Goal: Task Accomplishment & Management: Manage account settings

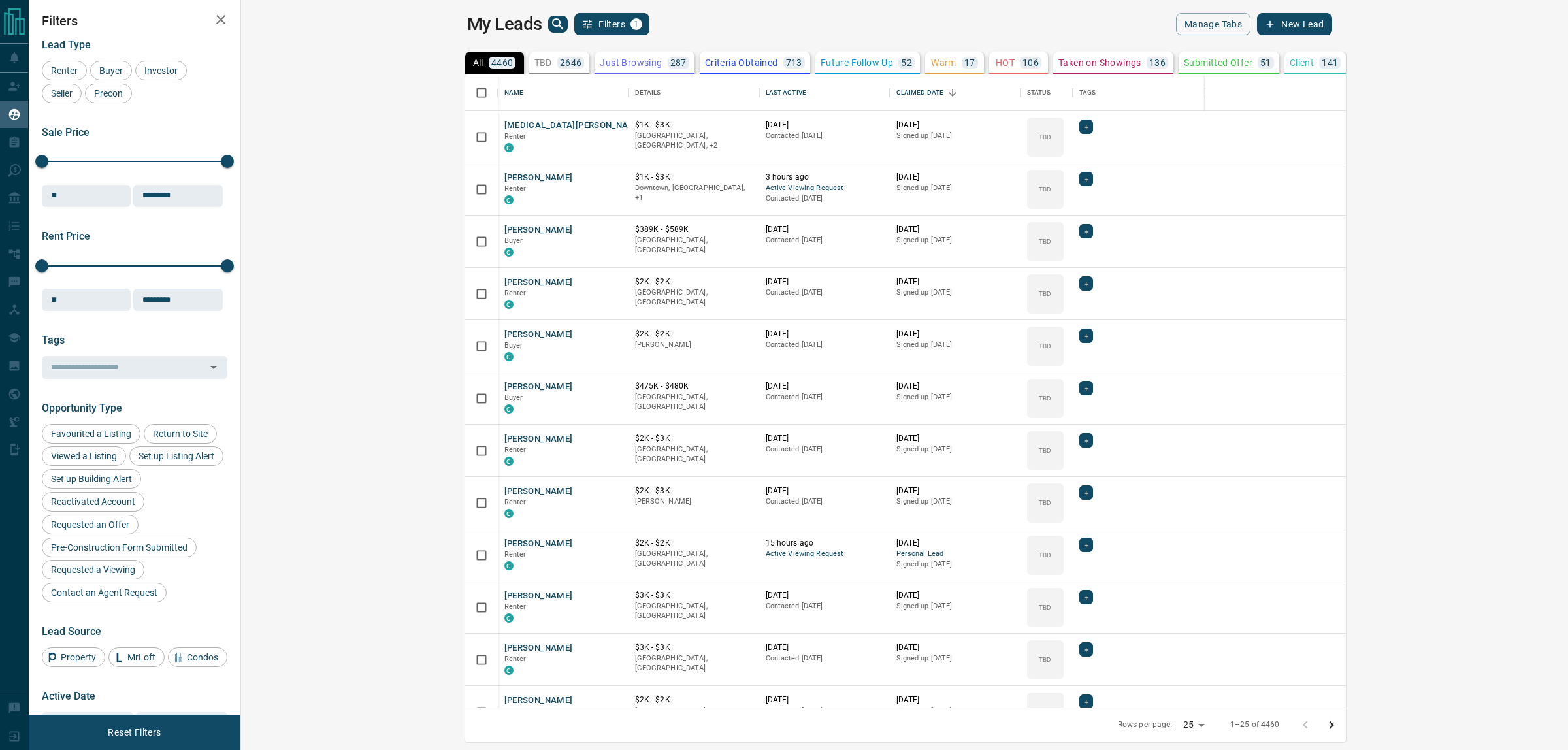
scroll to position [620, 1308]
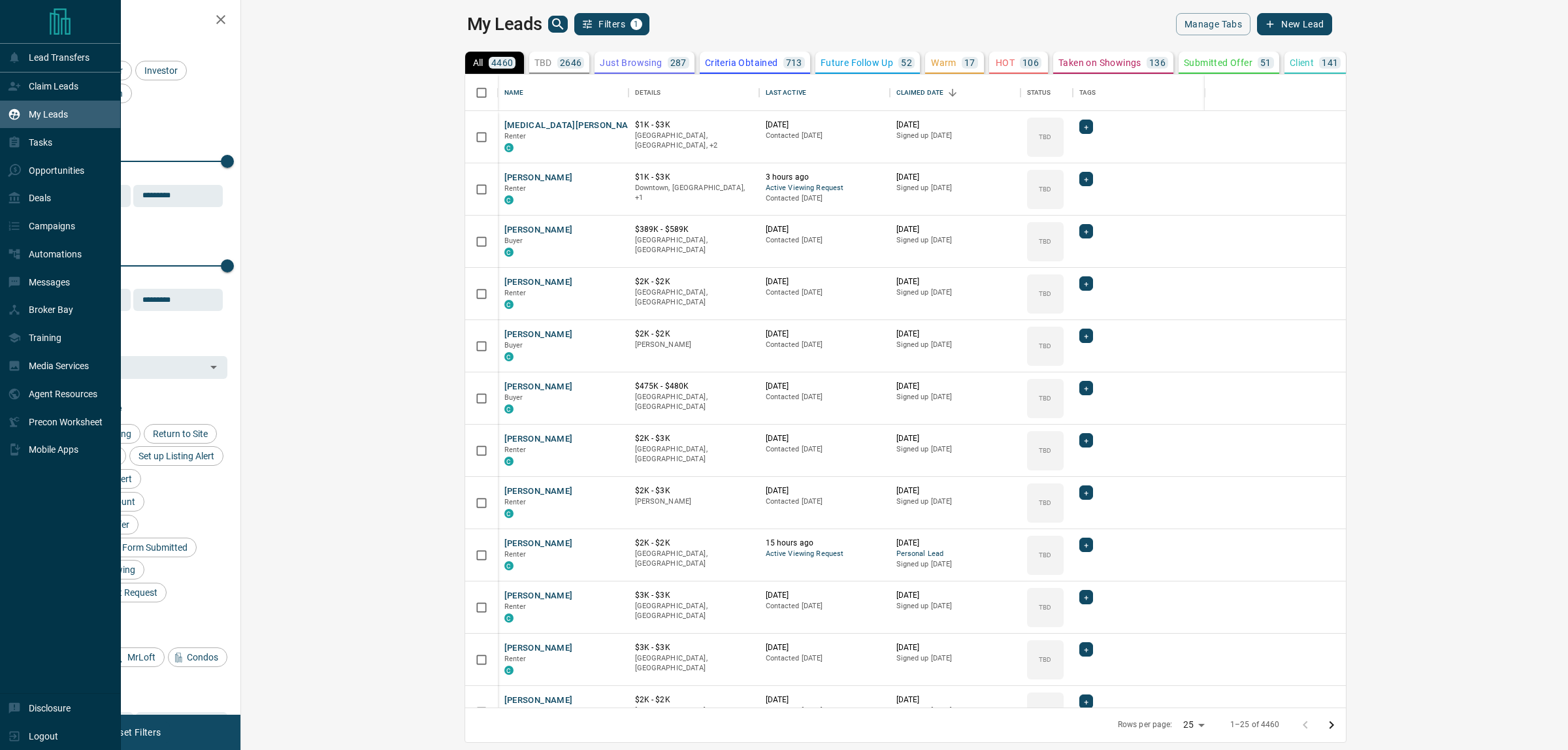
click at [18, 80] on div "Claim Leads" at bounding box center [43, 87] width 70 height 22
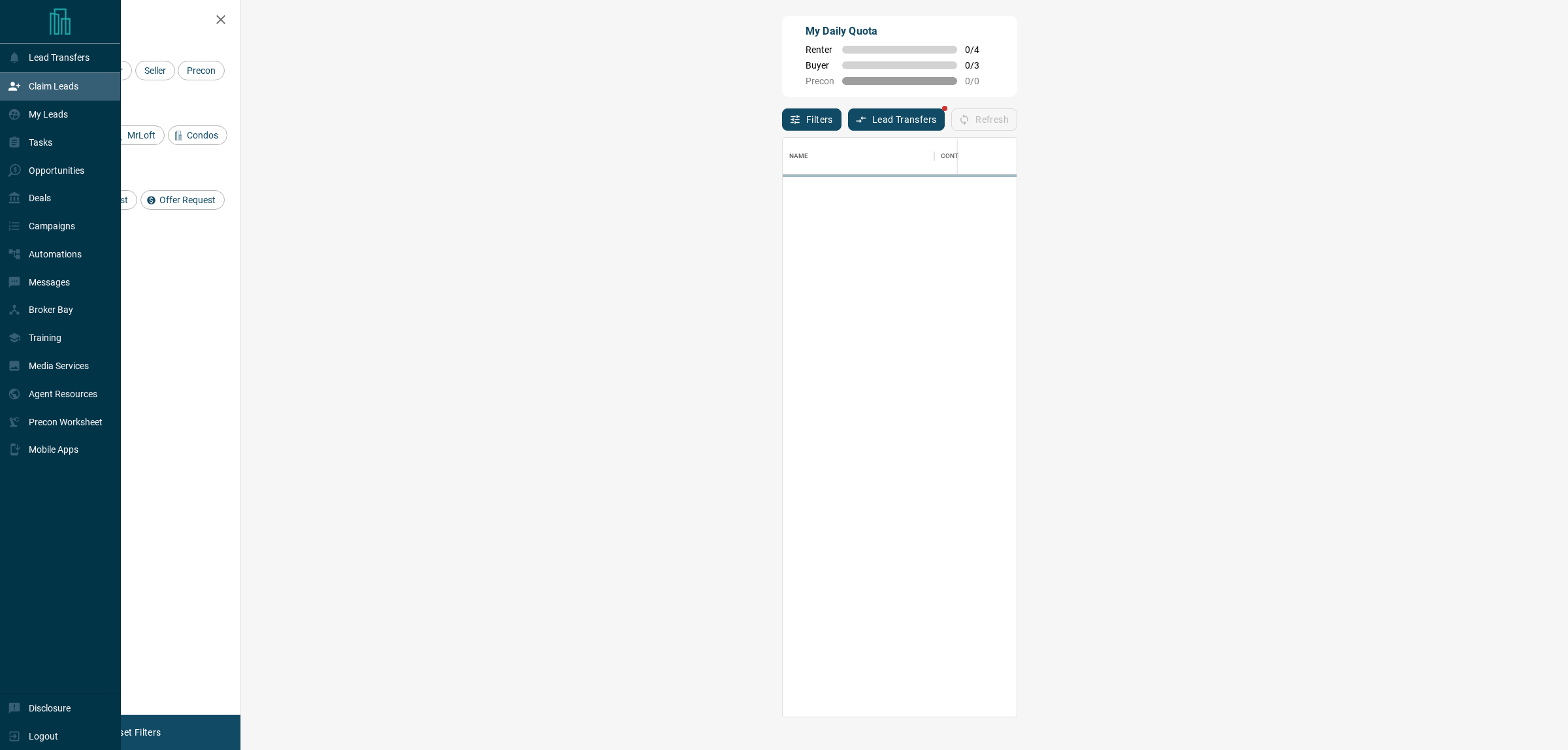
scroll to position [567, 1286]
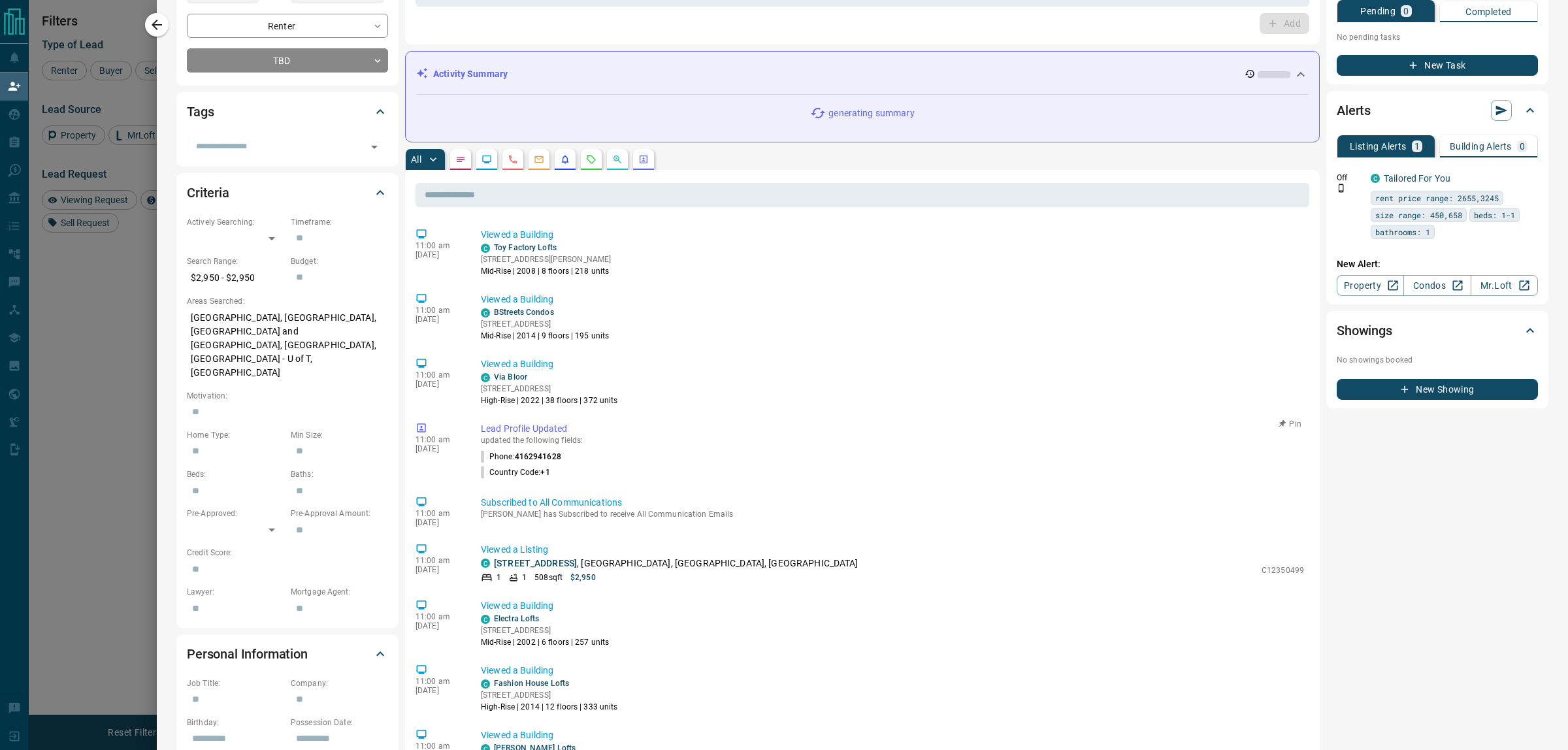
scroll to position [0, 0]
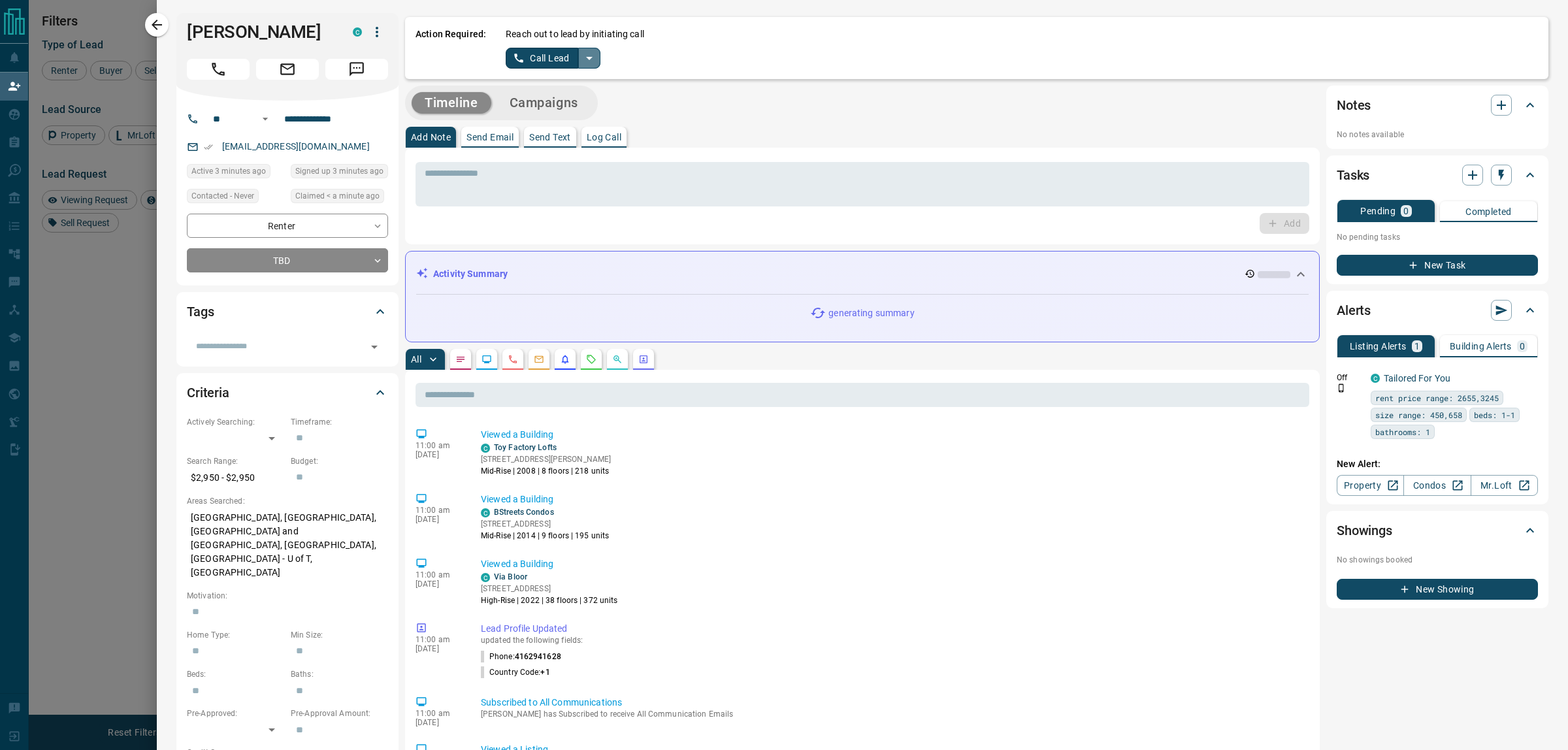
click at [599, 60] on button "split button" at bounding box center [589, 58] width 22 height 21
click at [573, 102] on li "Log Manual Call" at bounding box center [553, 103] width 80 height 20
click at [562, 61] on button "Log Manual Call" at bounding box center [549, 58] width 86 height 21
click at [531, 61] on button "No" at bounding box center [543, 58] width 23 height 20
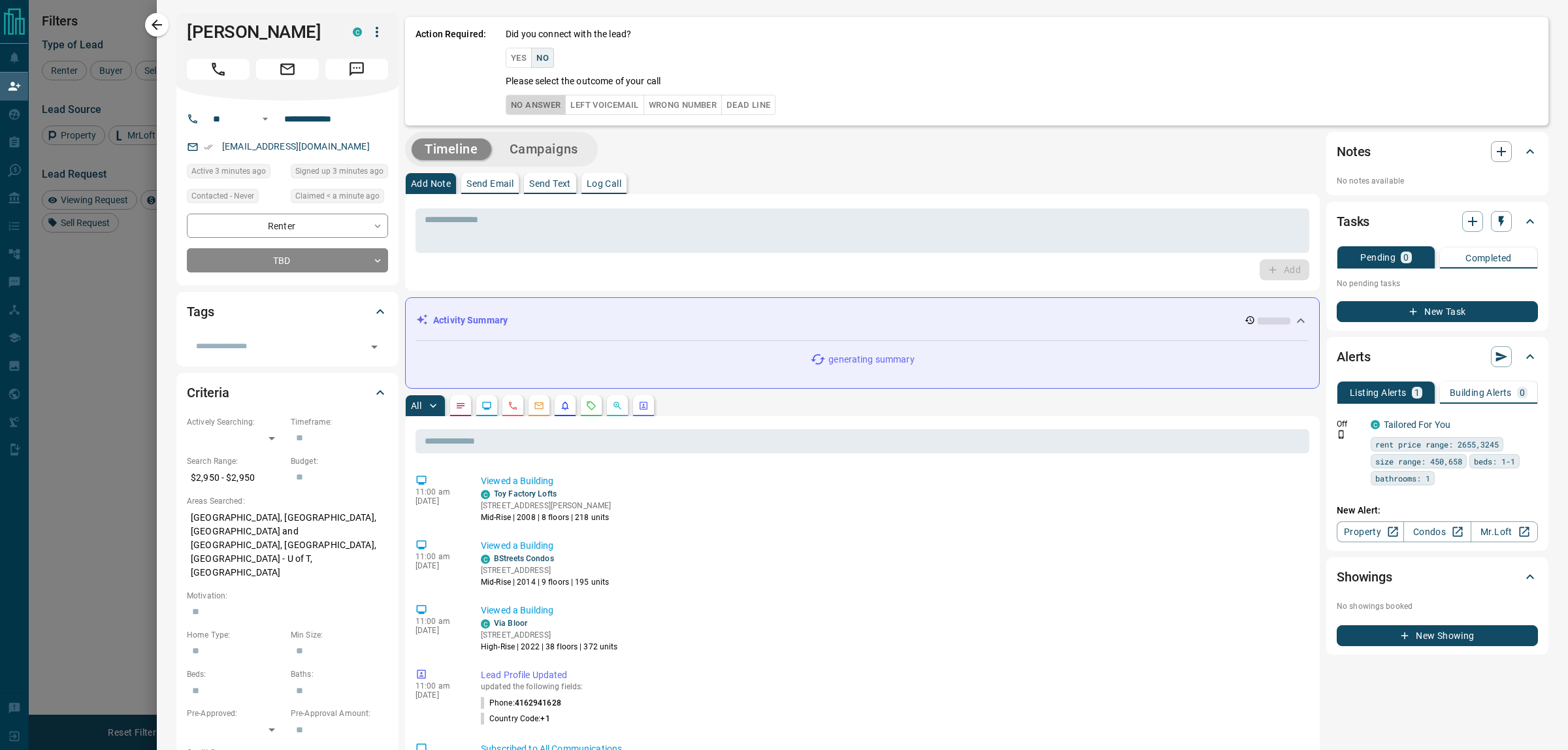
click at [534, 102] on button "No Answer" at bounding box center [536, 105] width 60 height 20
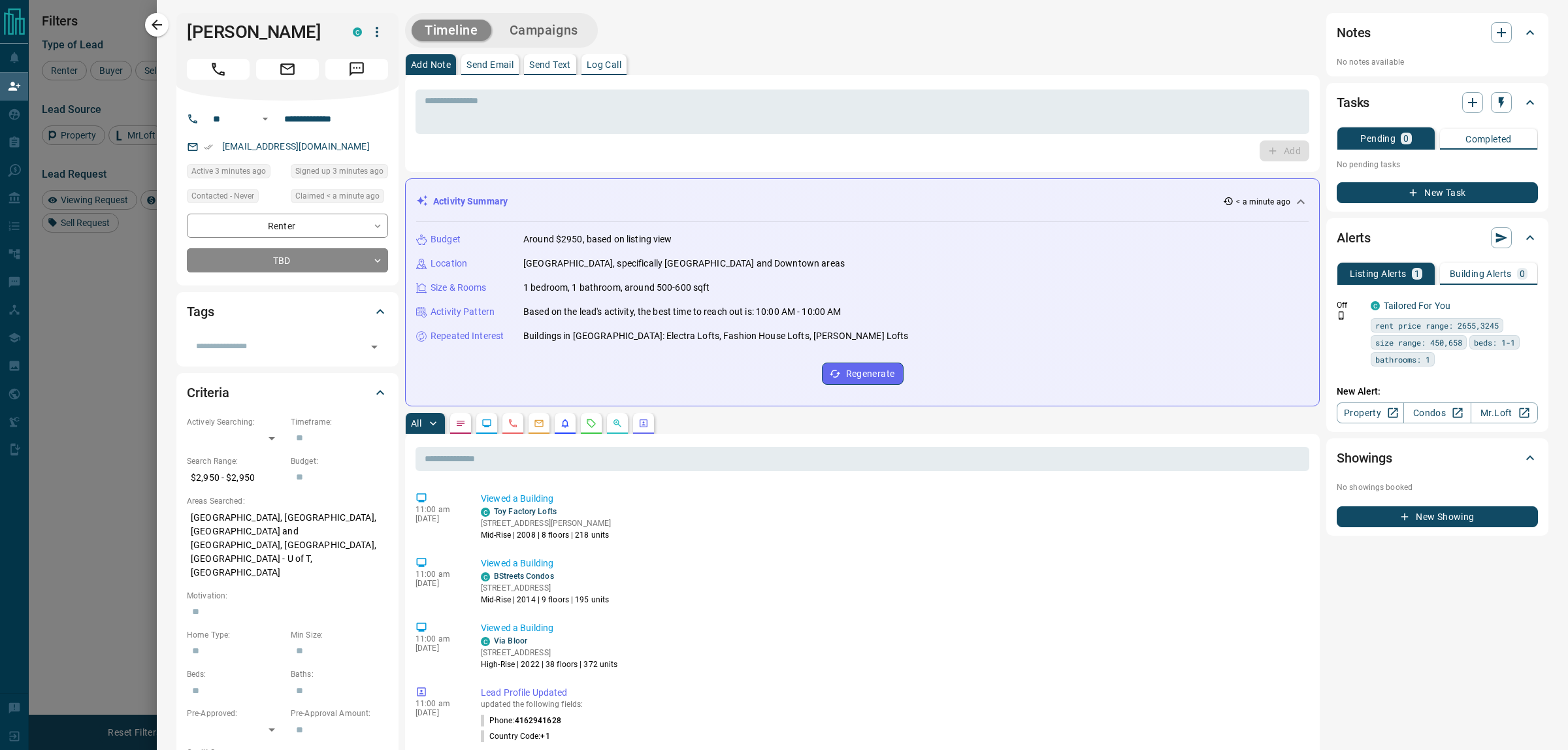
click at [160, 28] on icon "button" at bounding box center [157, 25] width 16 height 16
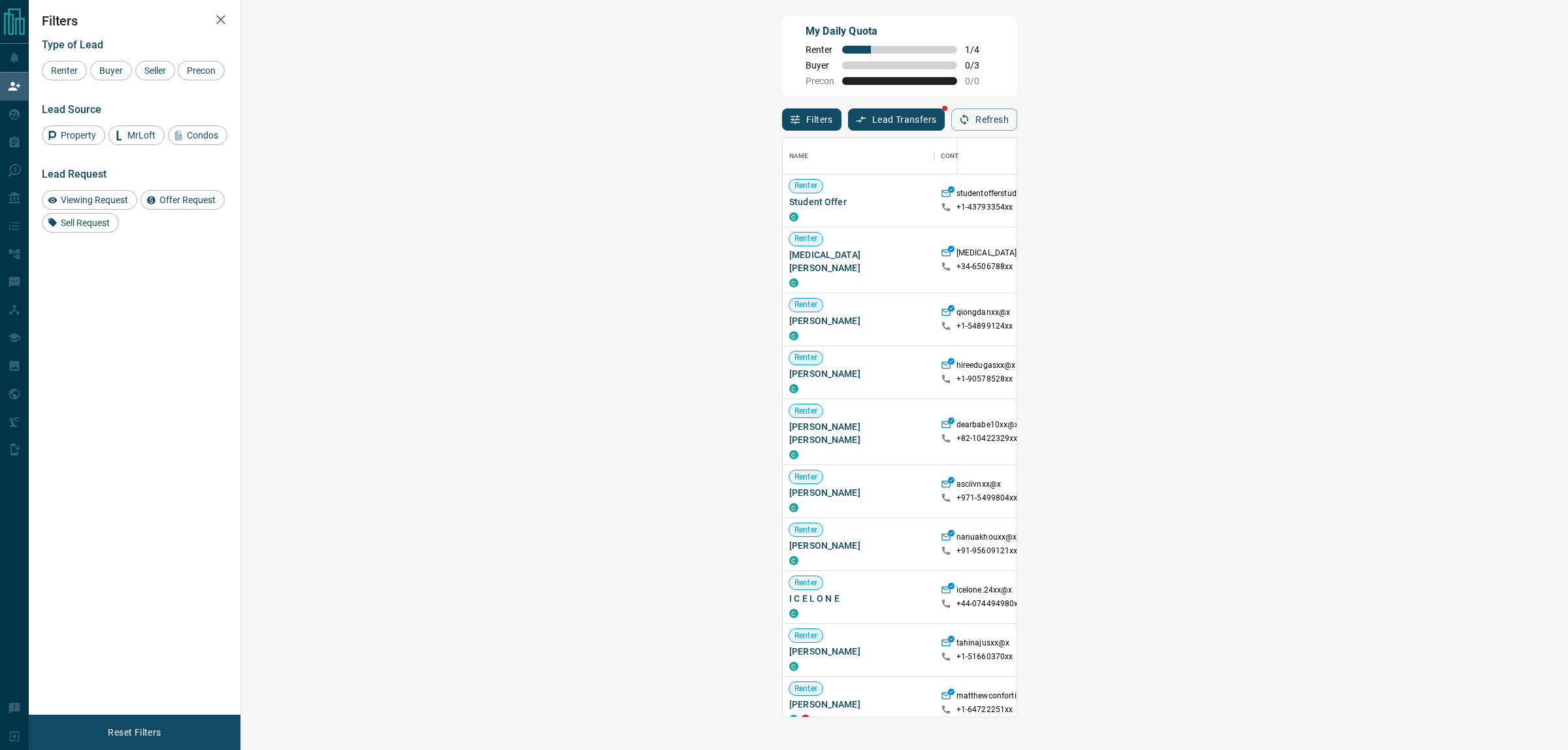
scroll to position [567, 1286]
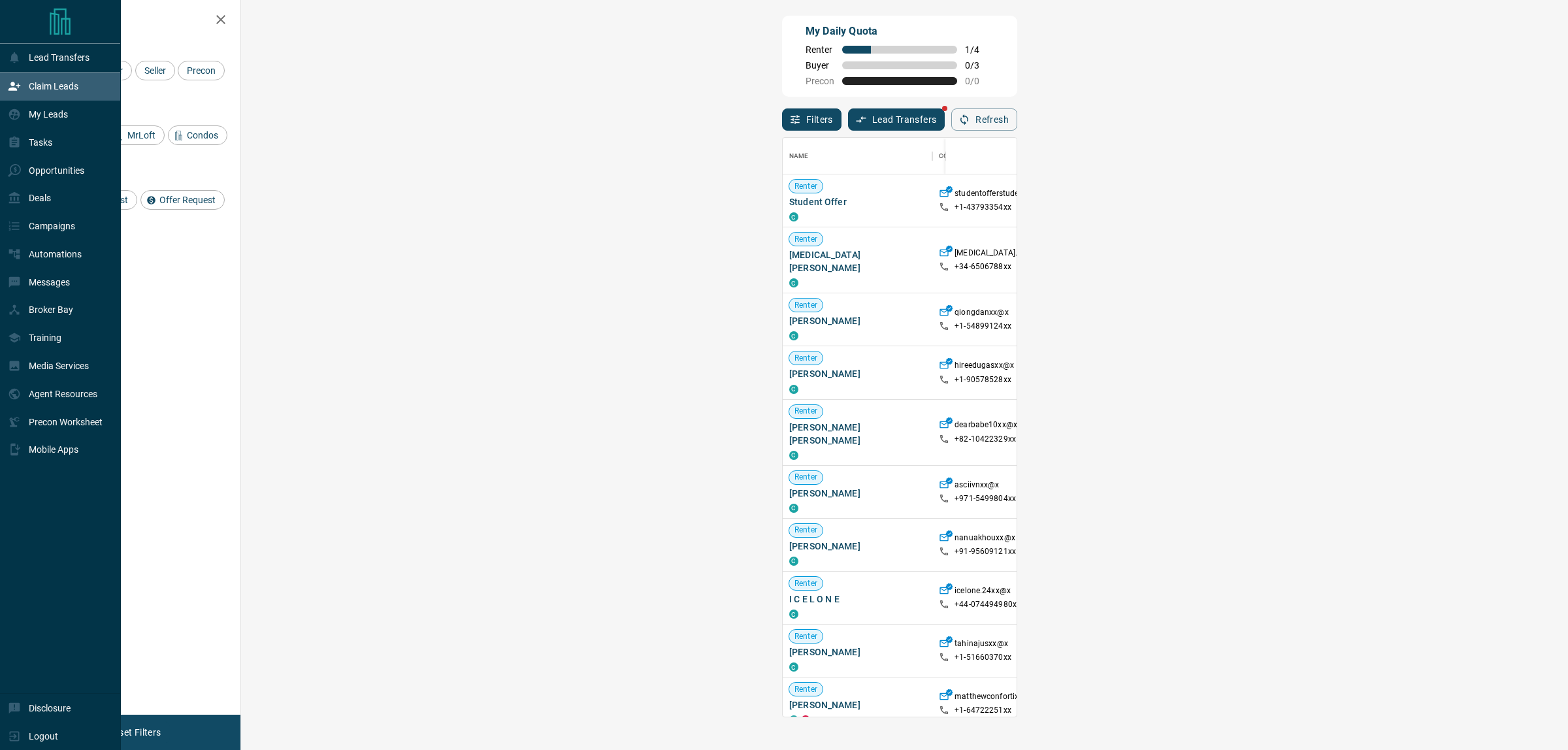
click at [33, 115] on p "My Leads" at bounding box center [49, 114] width 39 height 10
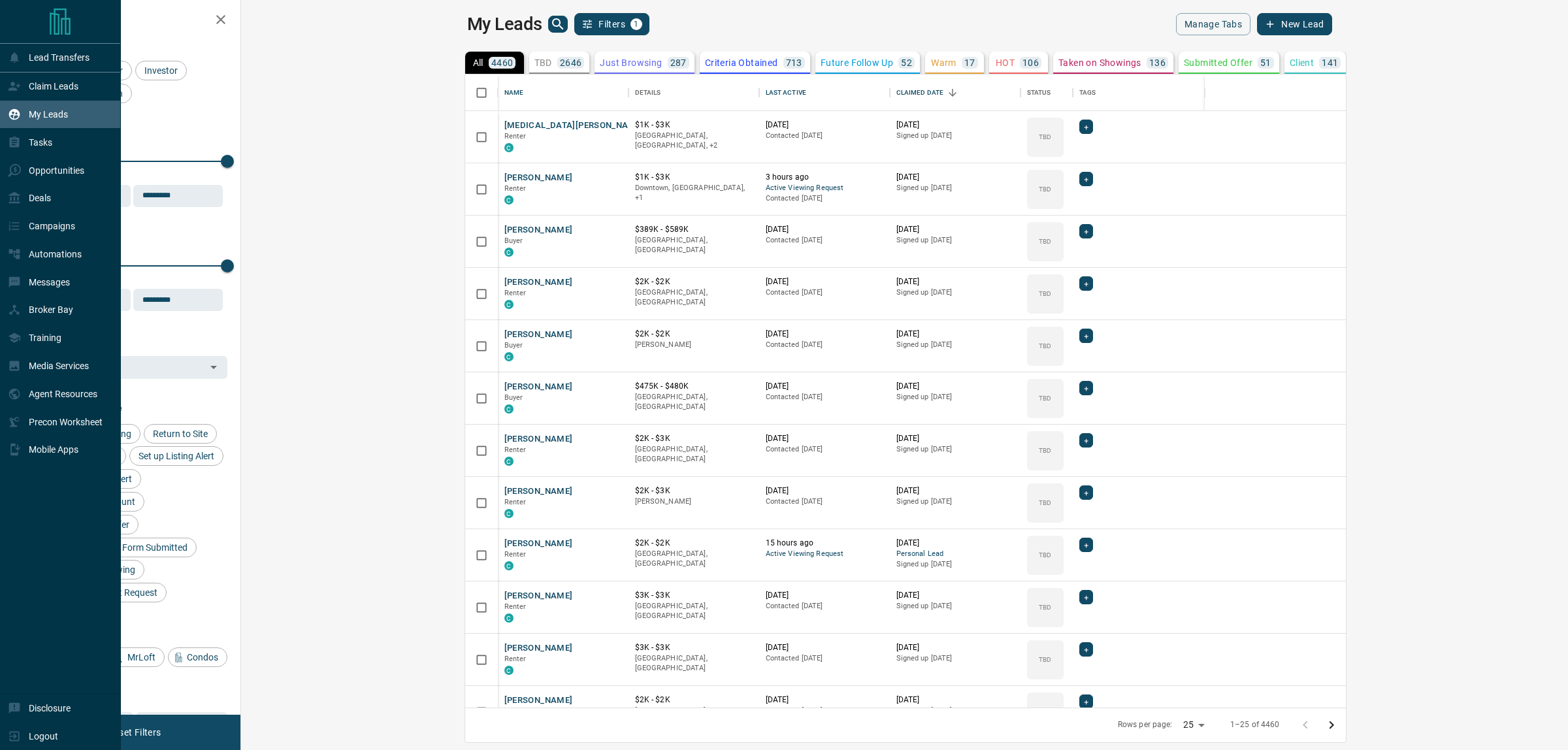
scroll to position [620, 1308]
click at [34, 96] on div "Claim Leads" at bounding box center [43, 87] width 70 height 22
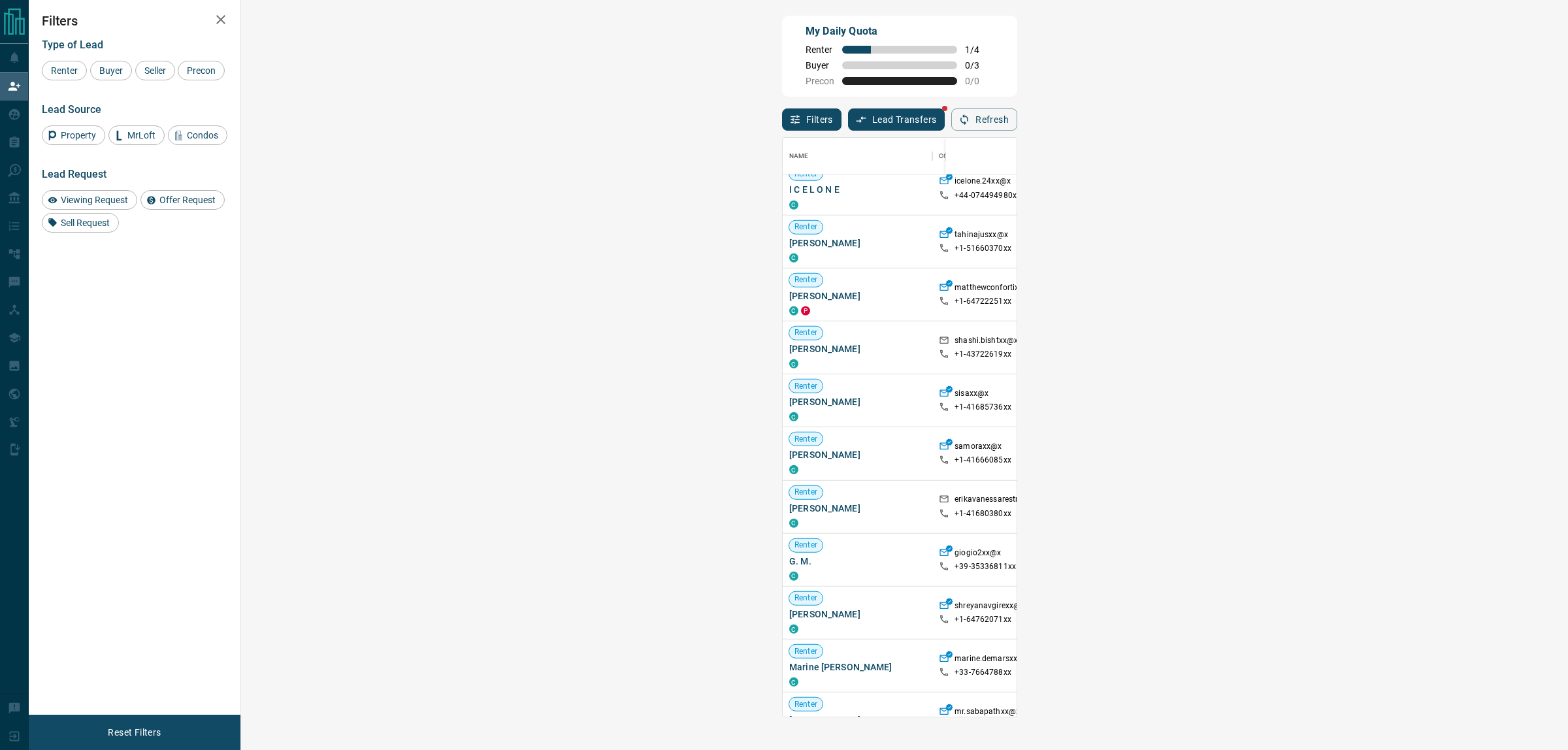
scroll to position [572, 0]
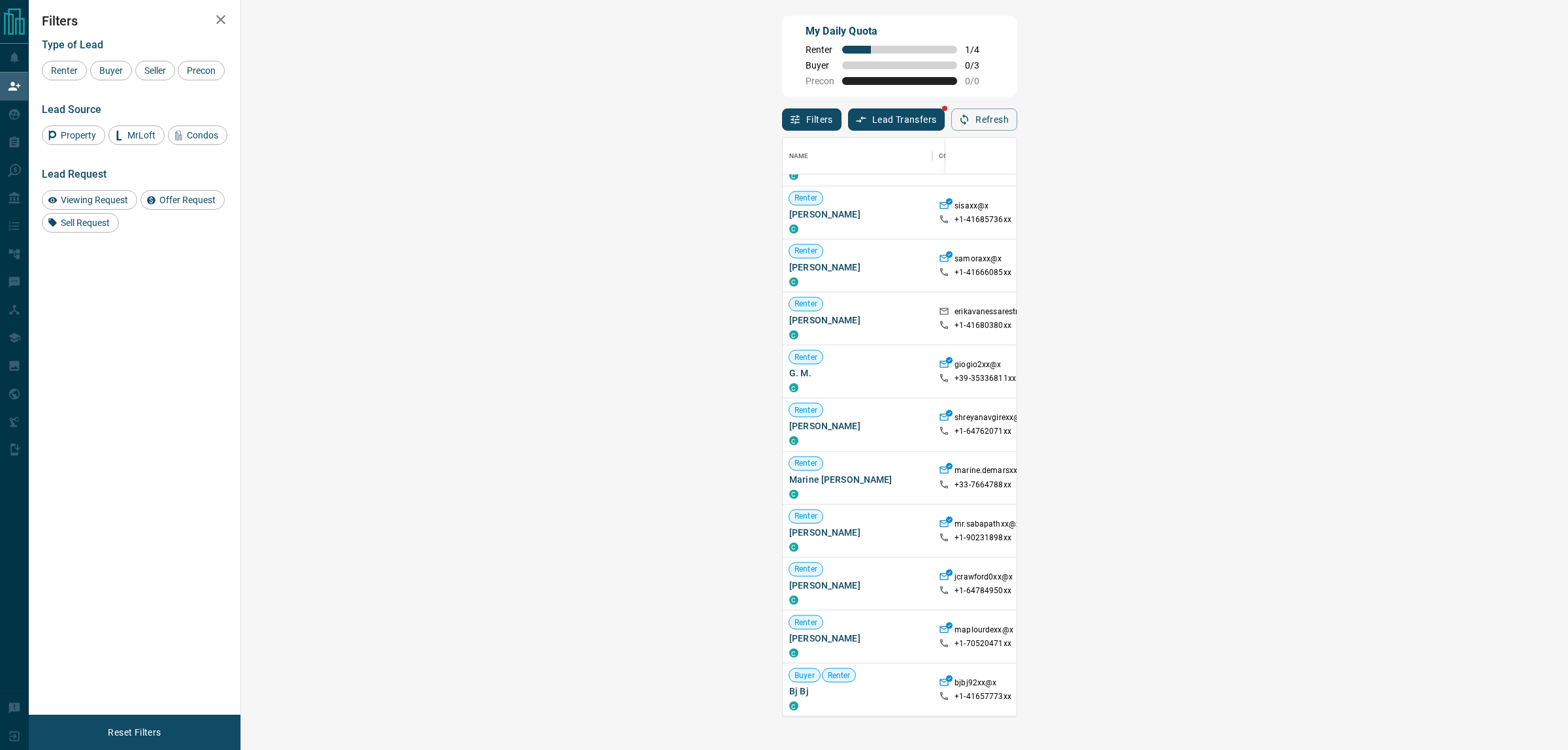
click at [1385, 428] on icon at bounding box center [1389, 424] width 9 height 9
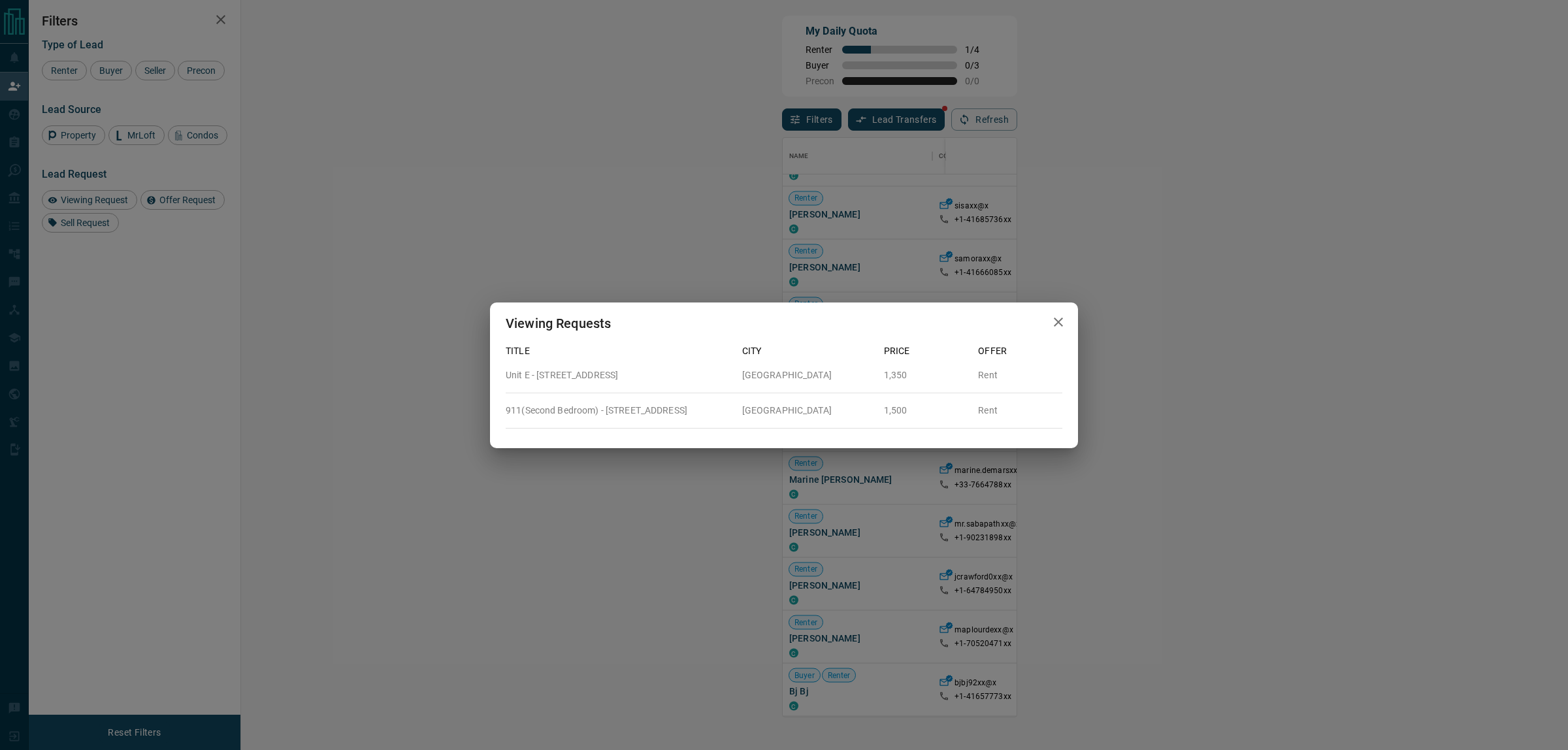
click at [1053, 321] on icon "button" at bounding box center [1058, 322] width 16 height 16
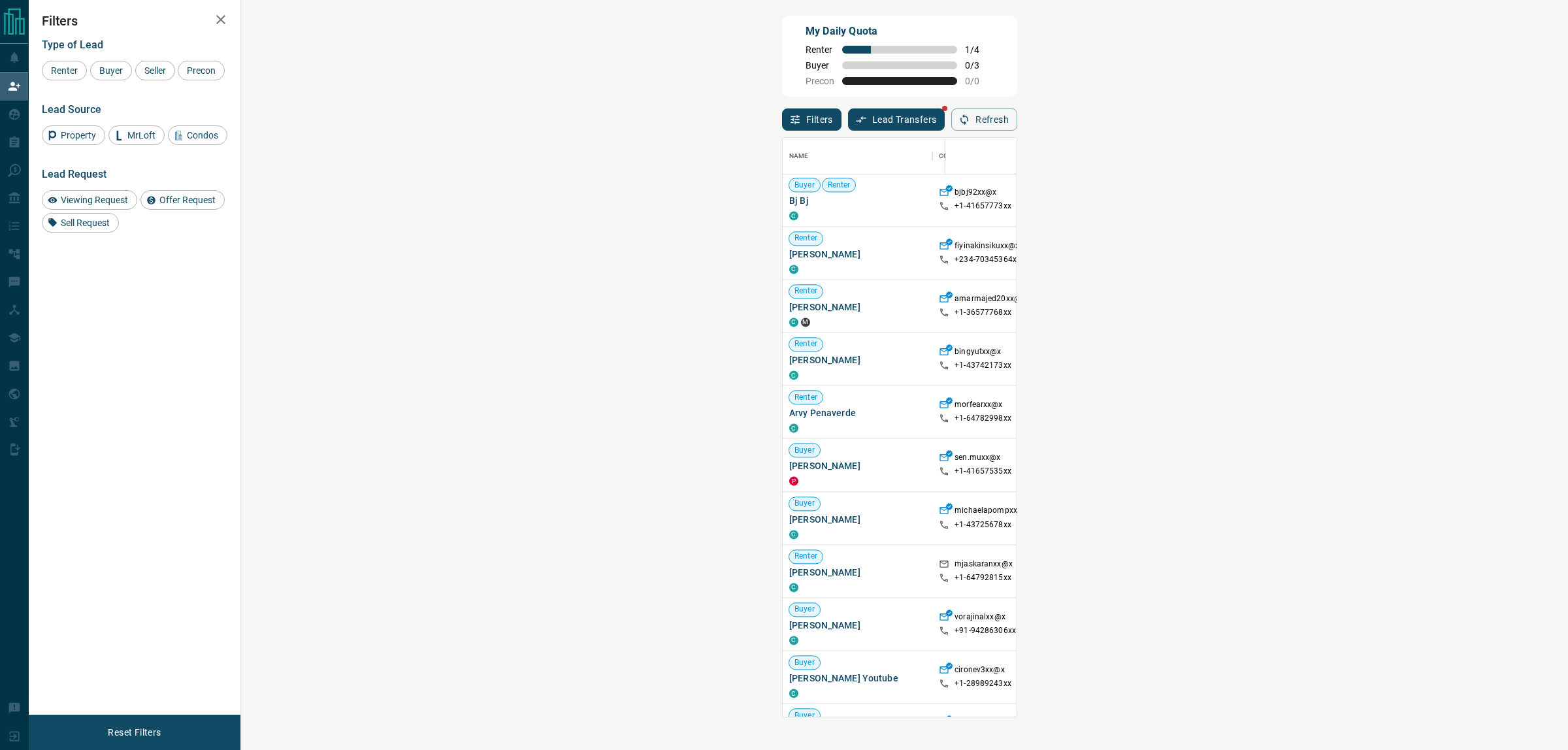
scroll to position [1144, 0]
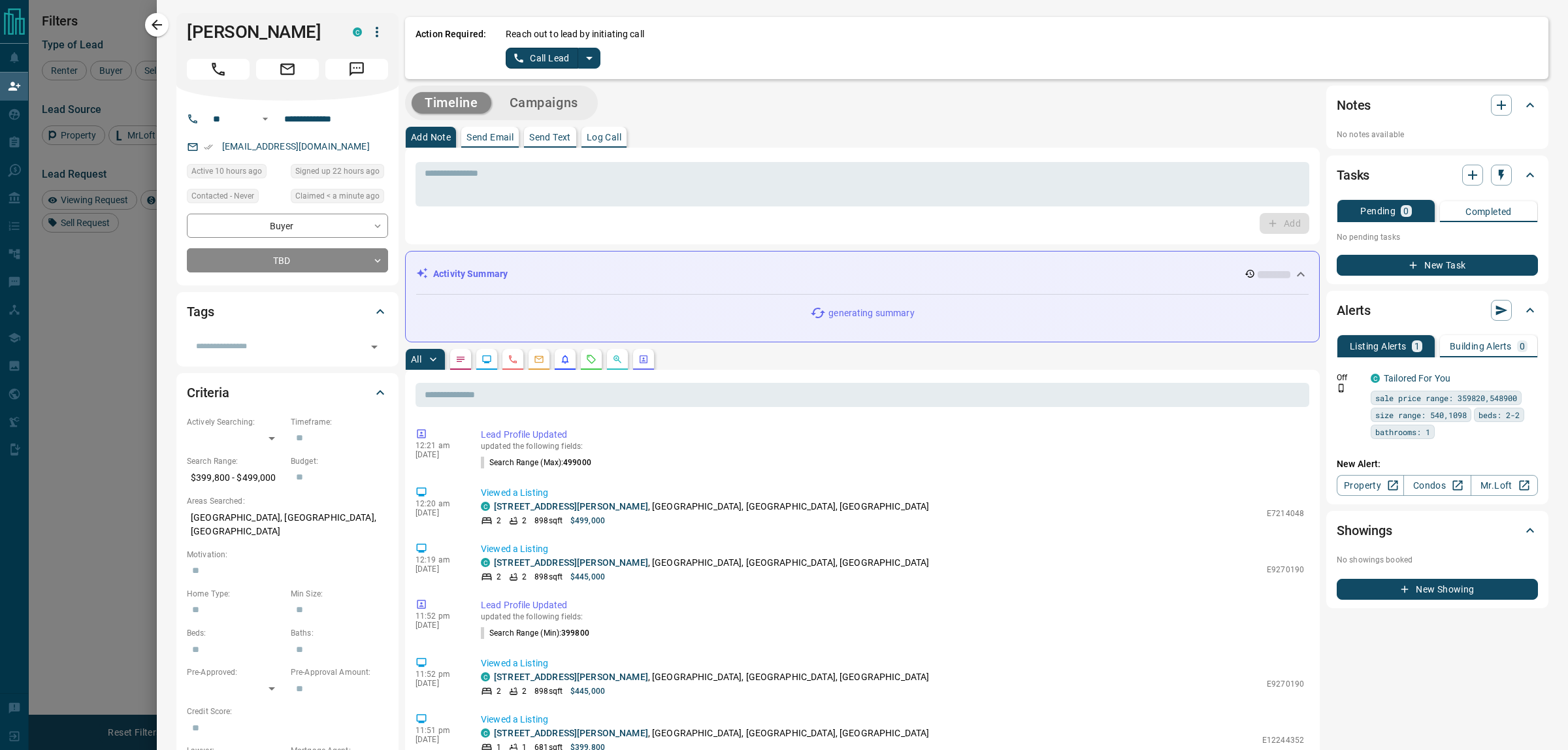
click at [586, 56] on icon "split button" at bounding box center [589, 58] width 16 height 16
click at [530, 100] on li "Log Manual Call" at bounding box center [553, 103] width 80 height 20
click at [514, 59] on button "Log Manual Call" at bounding box center [549, 58] width 86 height 21
click at [534, 59] on button "No" at bounding box center [543, 58] width 23 height 20
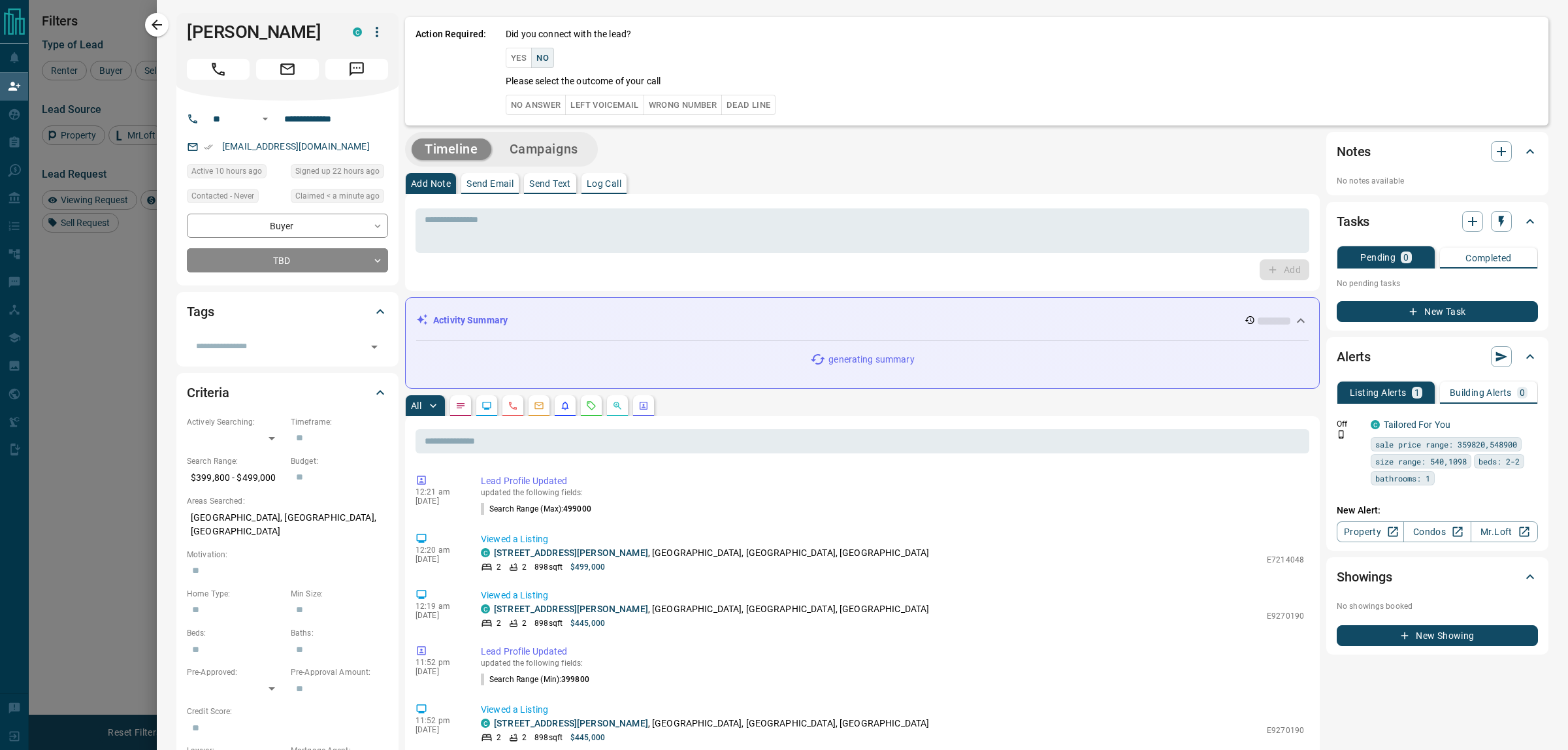
click at [529, 103] on button "No Answer" at bounding box center [536, 105] width 60 height 20
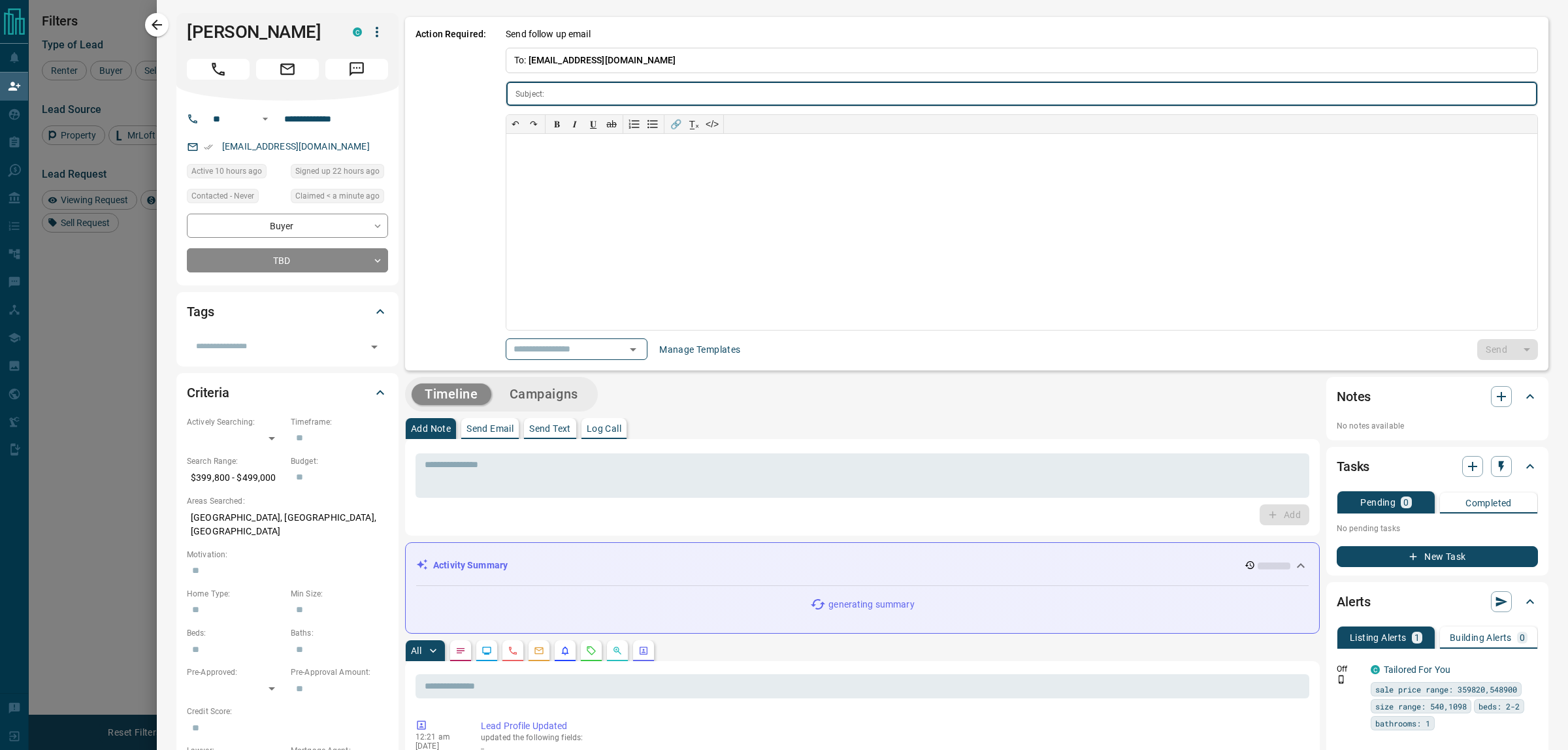
type input "**********"
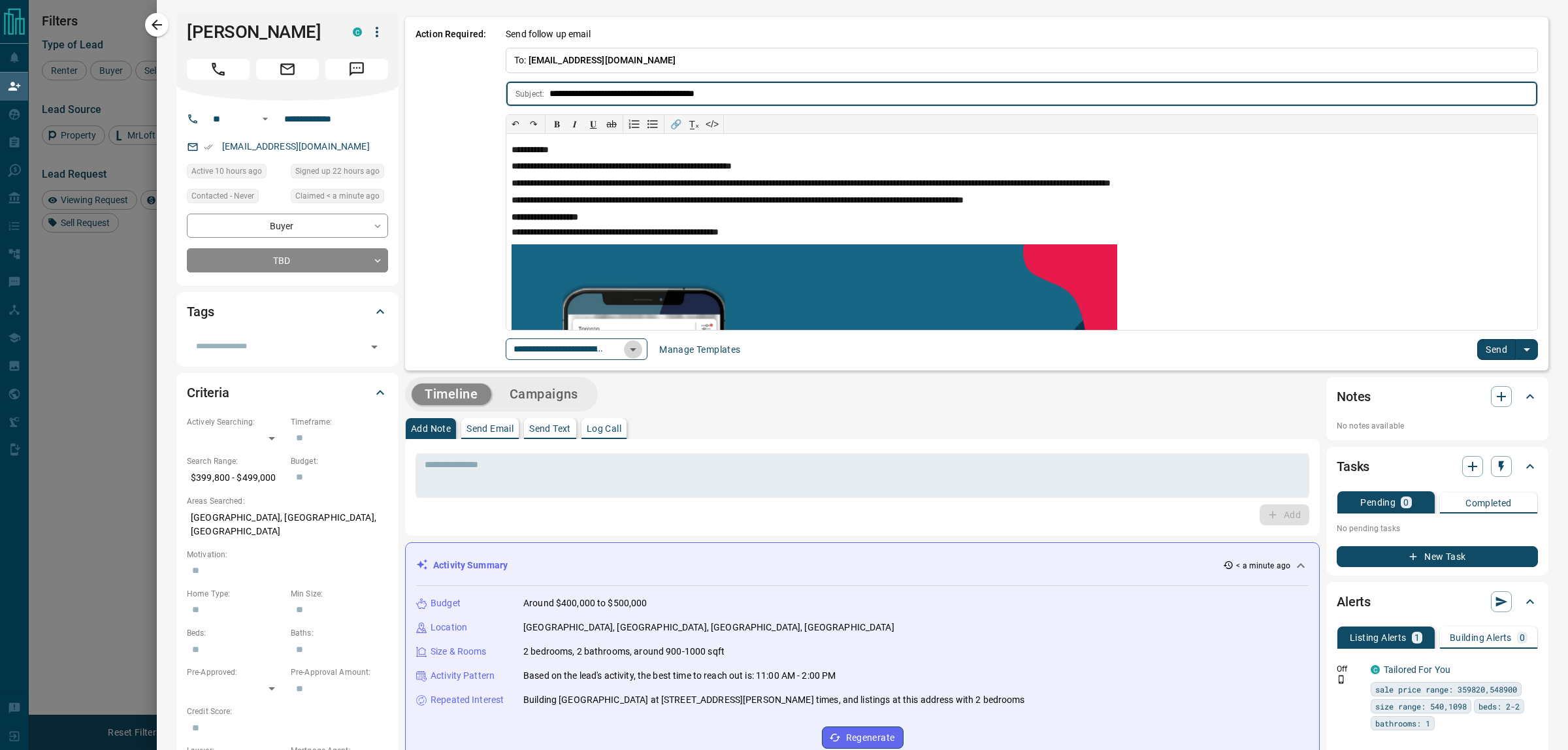
click at [641, 353] on icon "Open" at bounding box center [633, 350] width 16 height 16
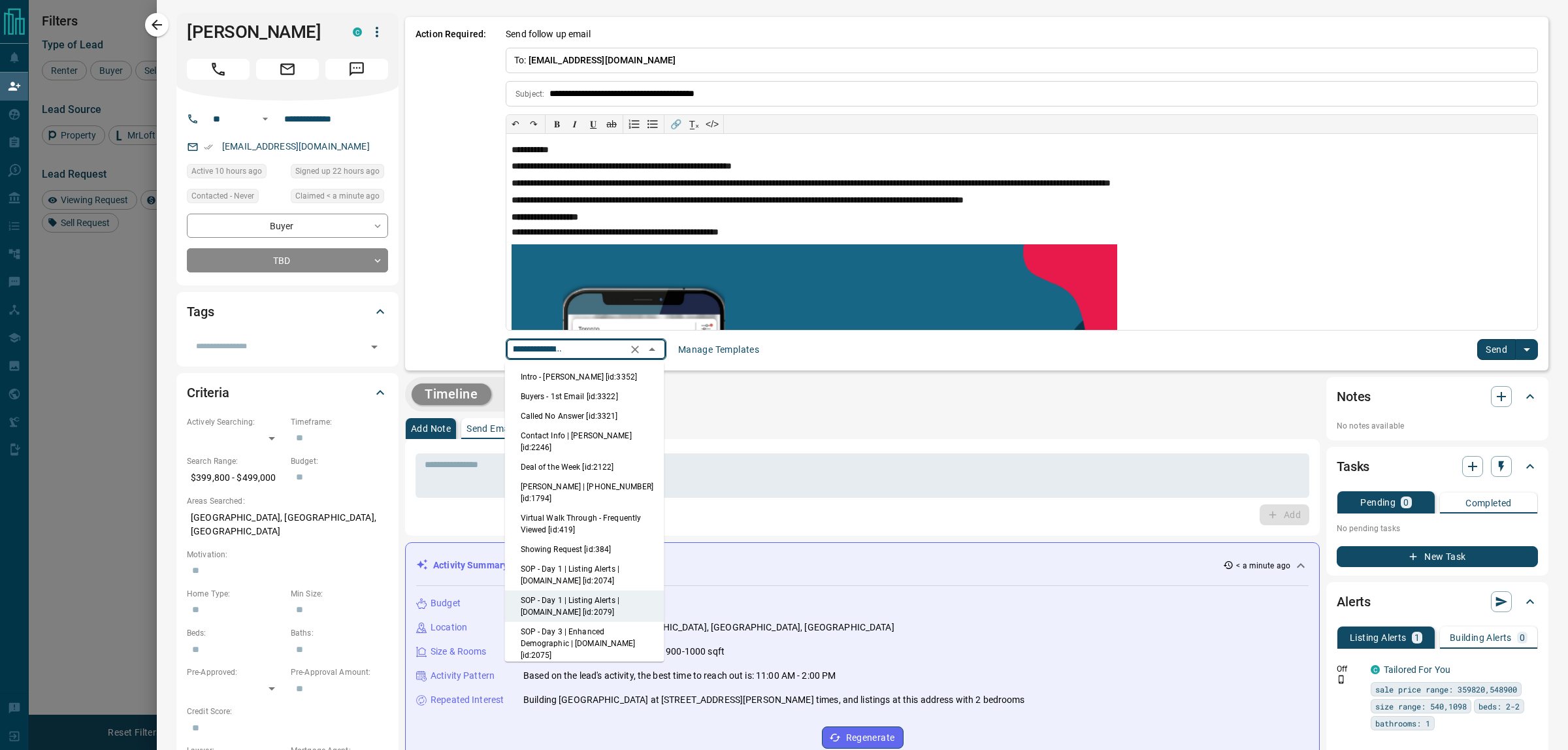
click at [603, 379] on li "Intro - [PERSON_NAME] [id:3352]" at bounding box center [585, 376] width 159 height 20
type input "**********"
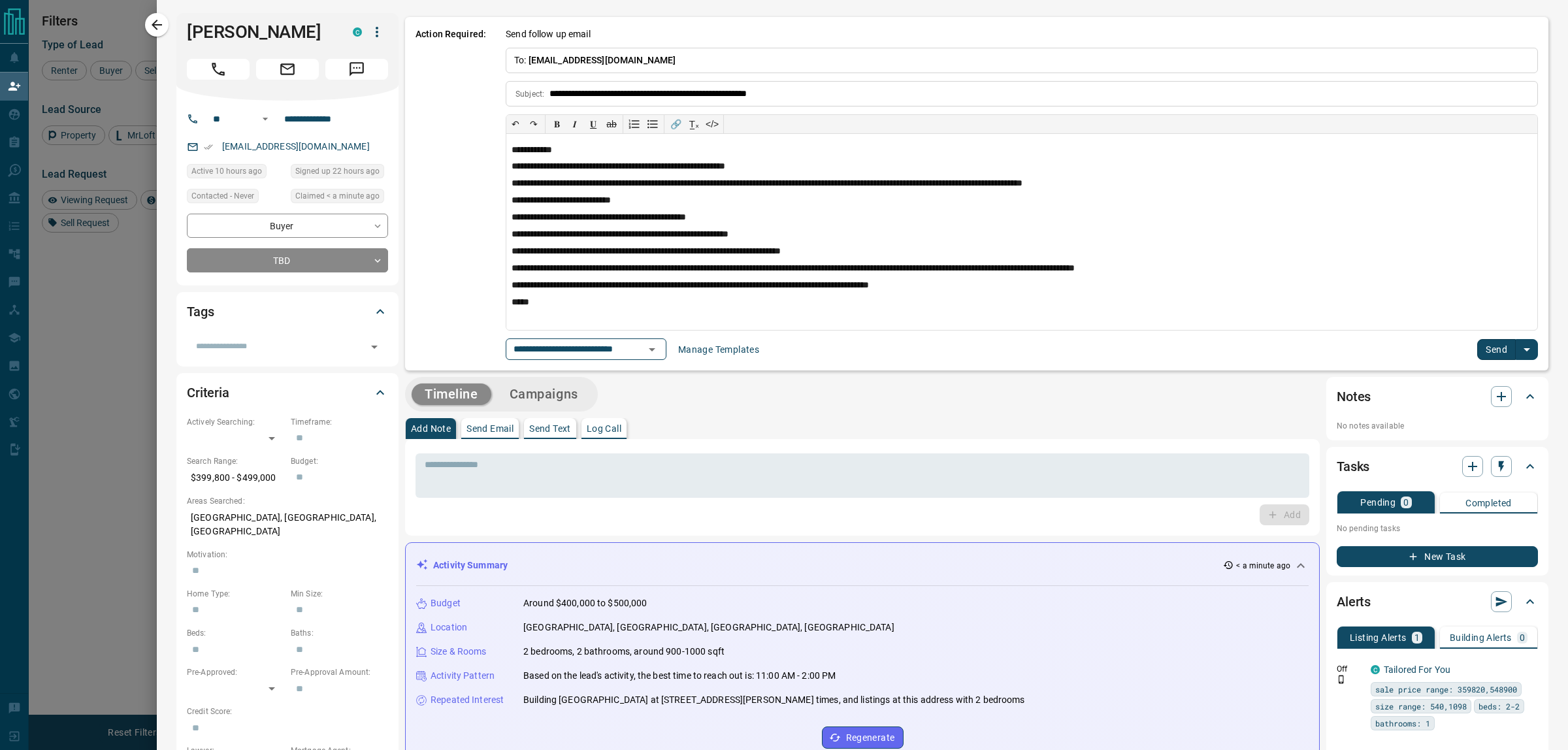
scroll to position [0, 0]
click at [1488, 353] on button "Send" at bounding box center [1496, 349] width 38 height 21
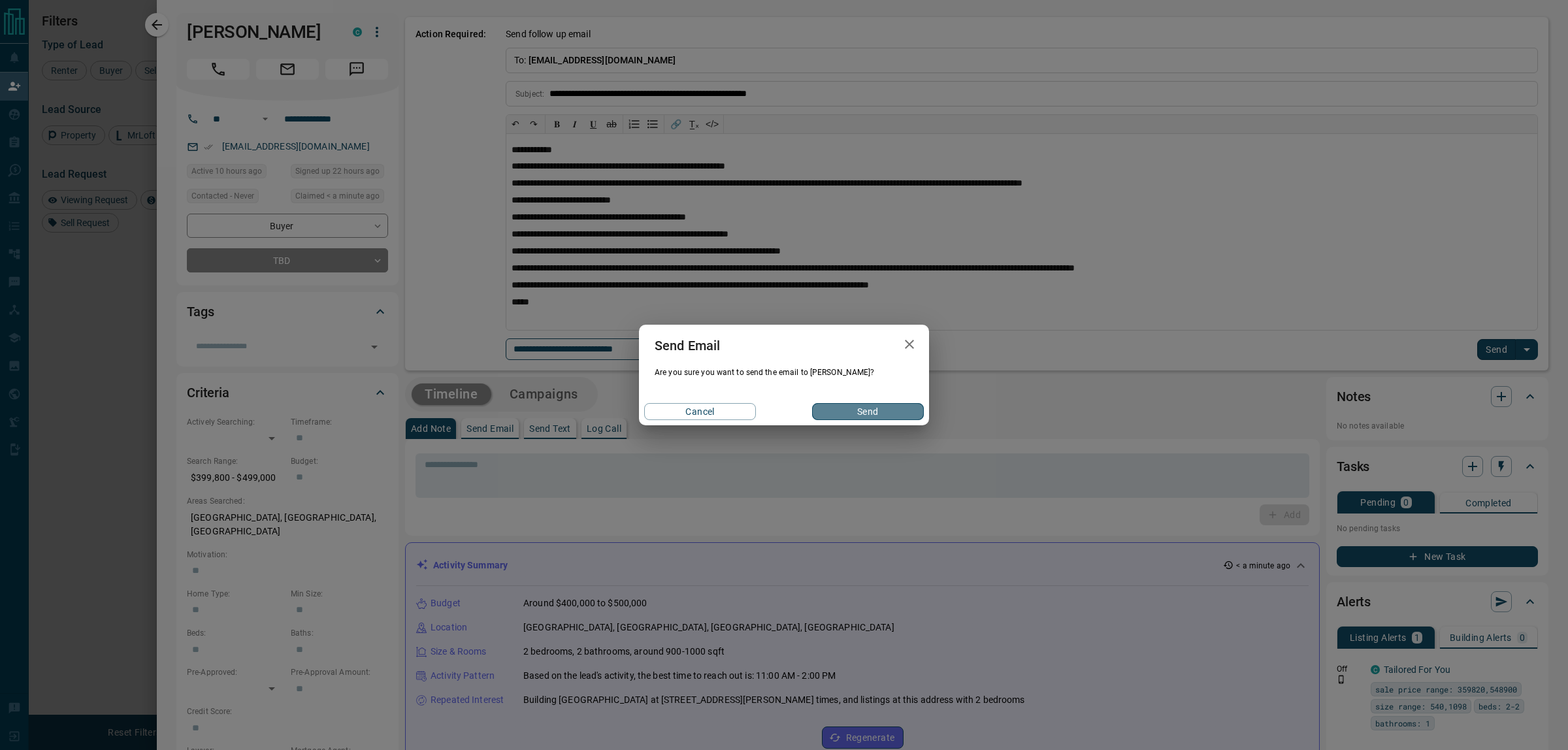
click at [856, 417] on button "Send" at bounding box center [868, 411] width 111 height 17
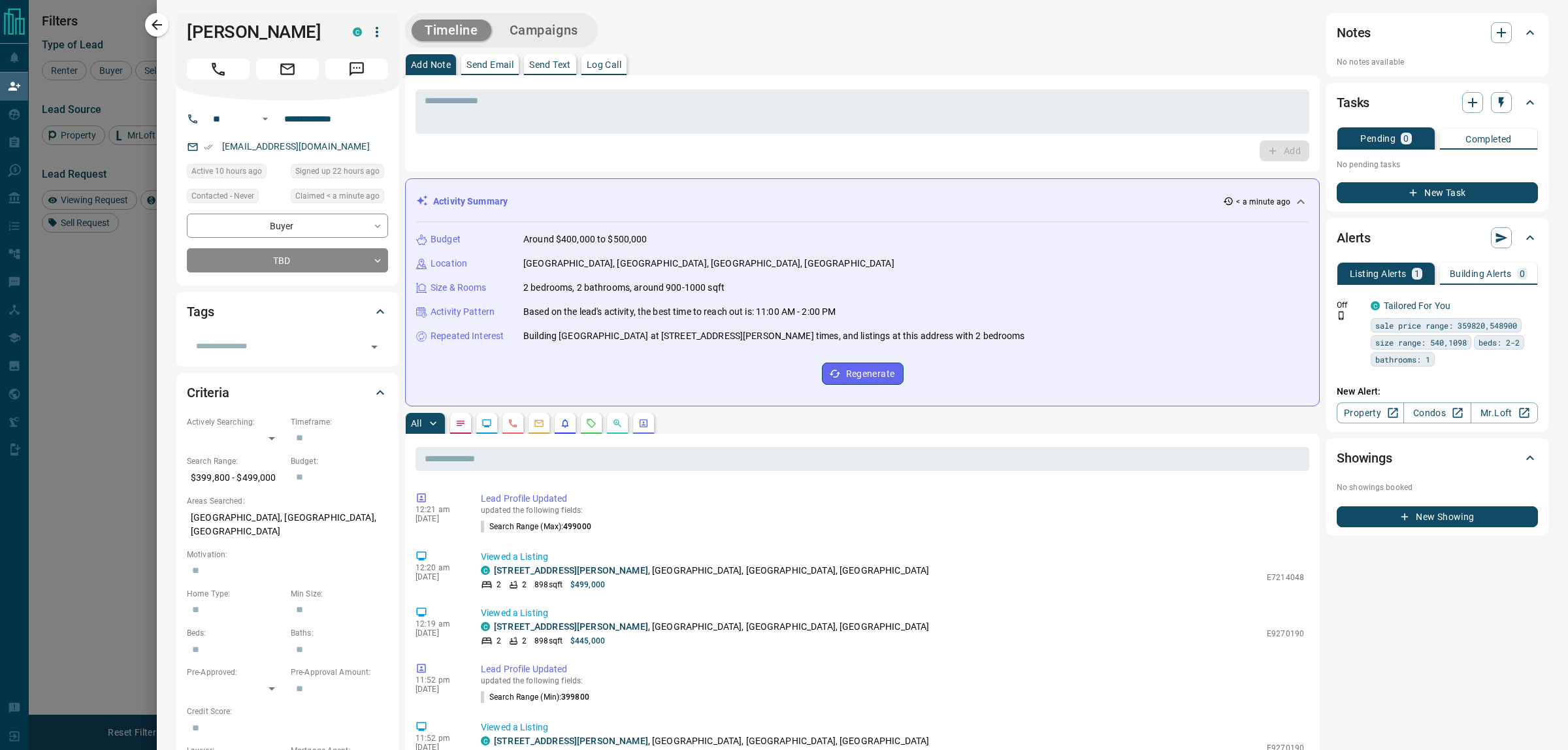
click at [164, 30] on icon "button" at bounding box center [157, 25] width 16 height 16
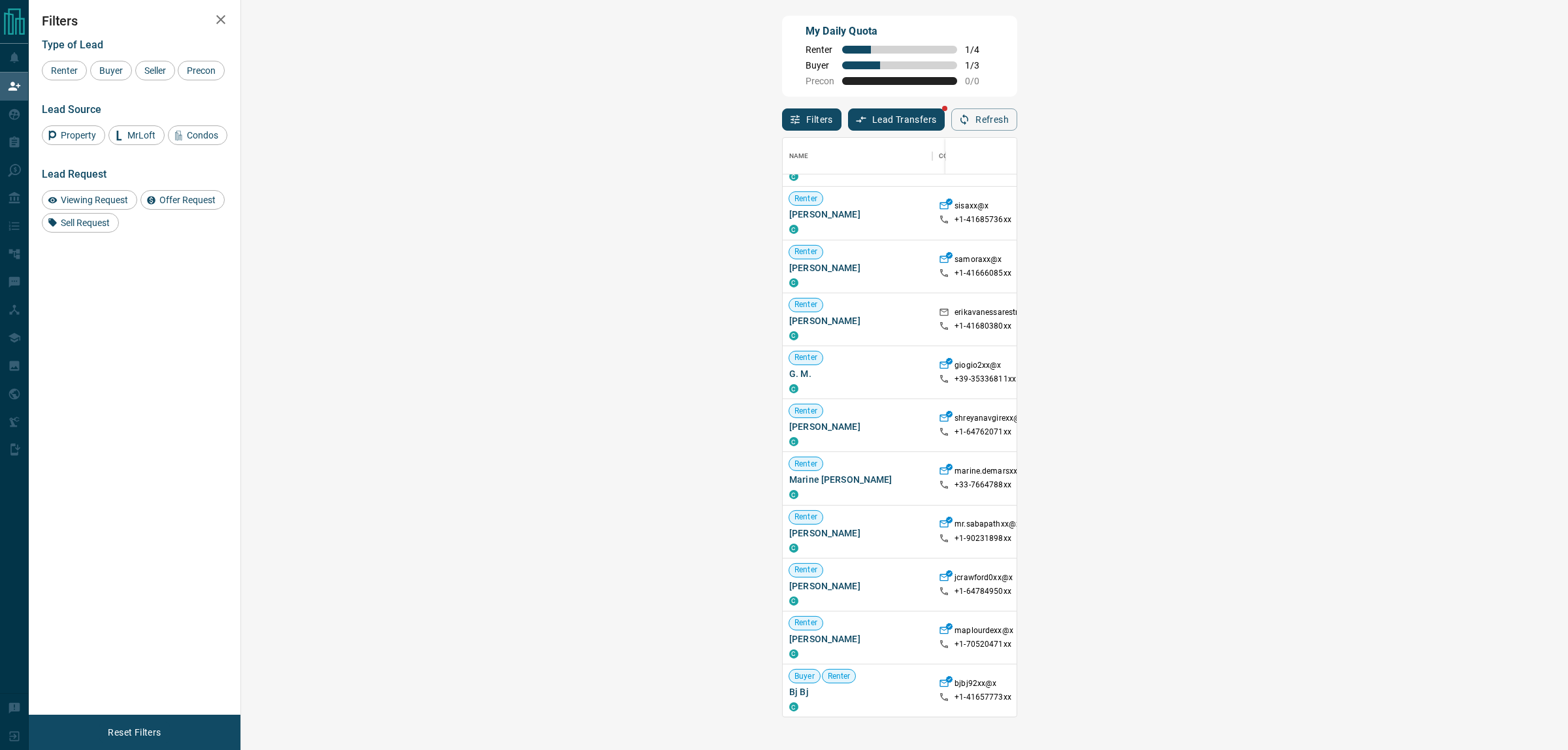
scroll to position [654, 0]
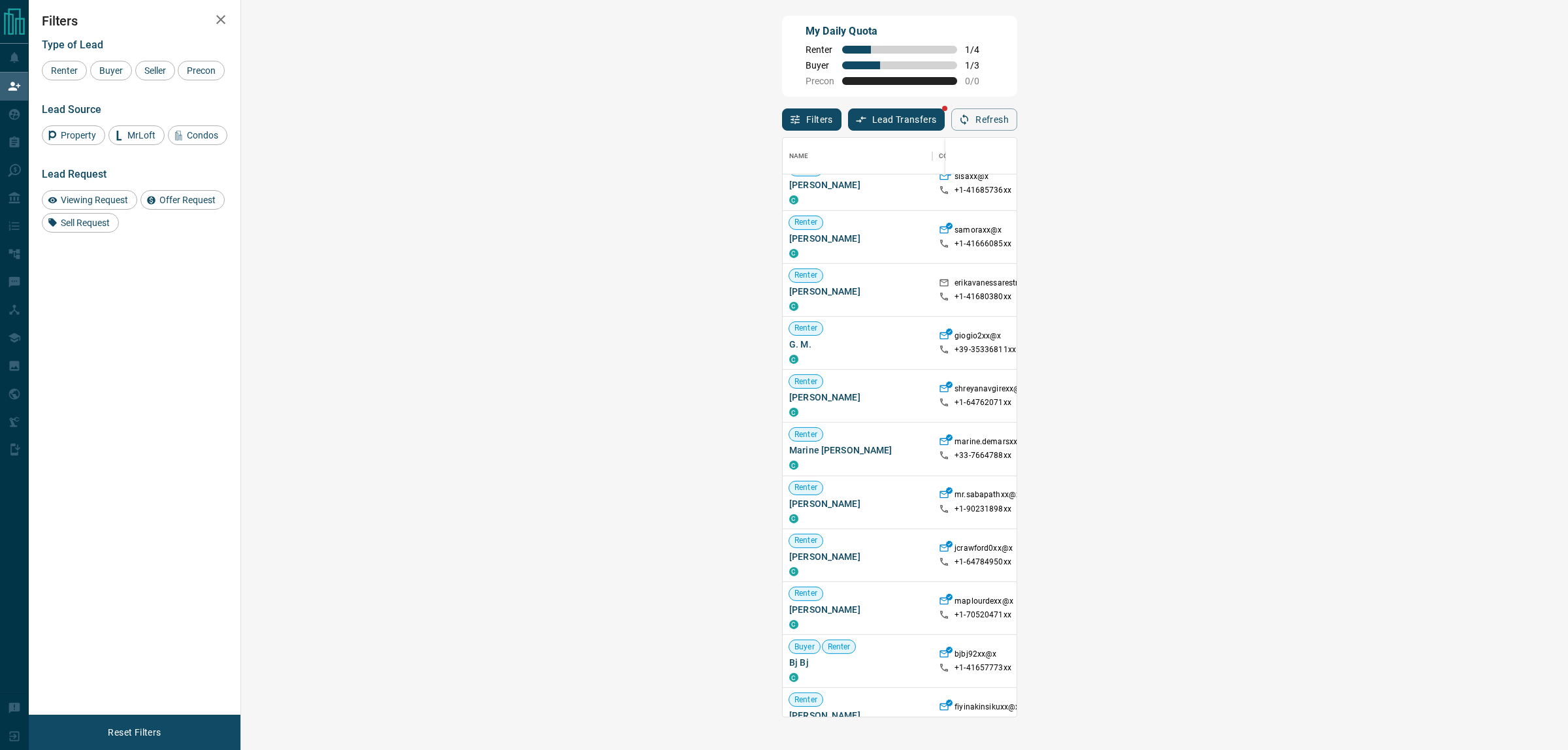
click at [1395, 397] on span "Viewing Request ( 2 )" at bounding box center [1430, 396] width 72 height 9
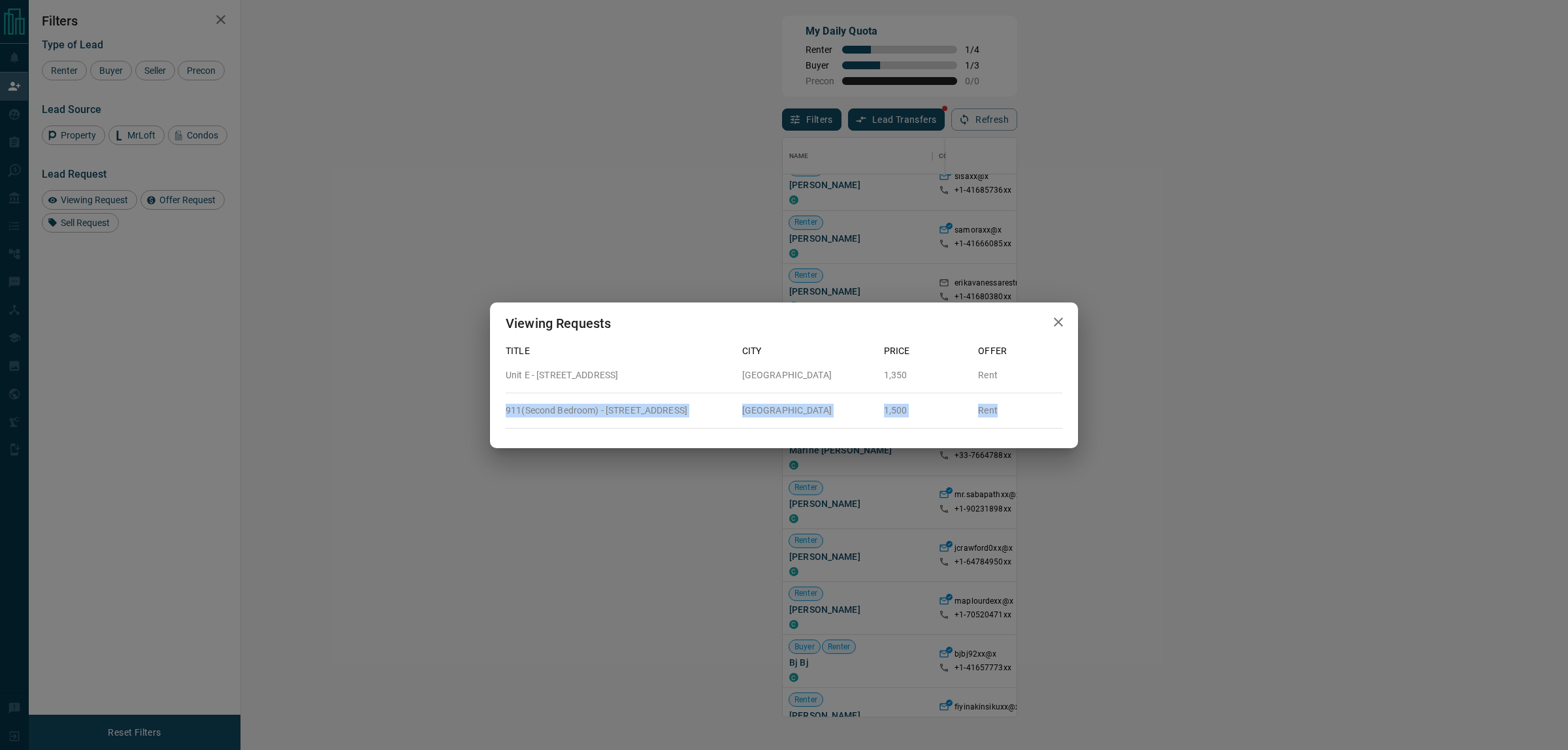
click at [1057, 417] on div "Title City Price Offer Unit E - [STREET_ADDRESS][GEOGRAPHIC_DATA] Rent 911(Seco…" at bounding box center [784, 381] width 557 height 95
click at [867, 495] on div "Viewing Requests Title City Price Offer Unit E - [STREET_ADDRESS][GEOGRAPHIC_DA…" at bounding box center [784, 375] width 1568 height 750
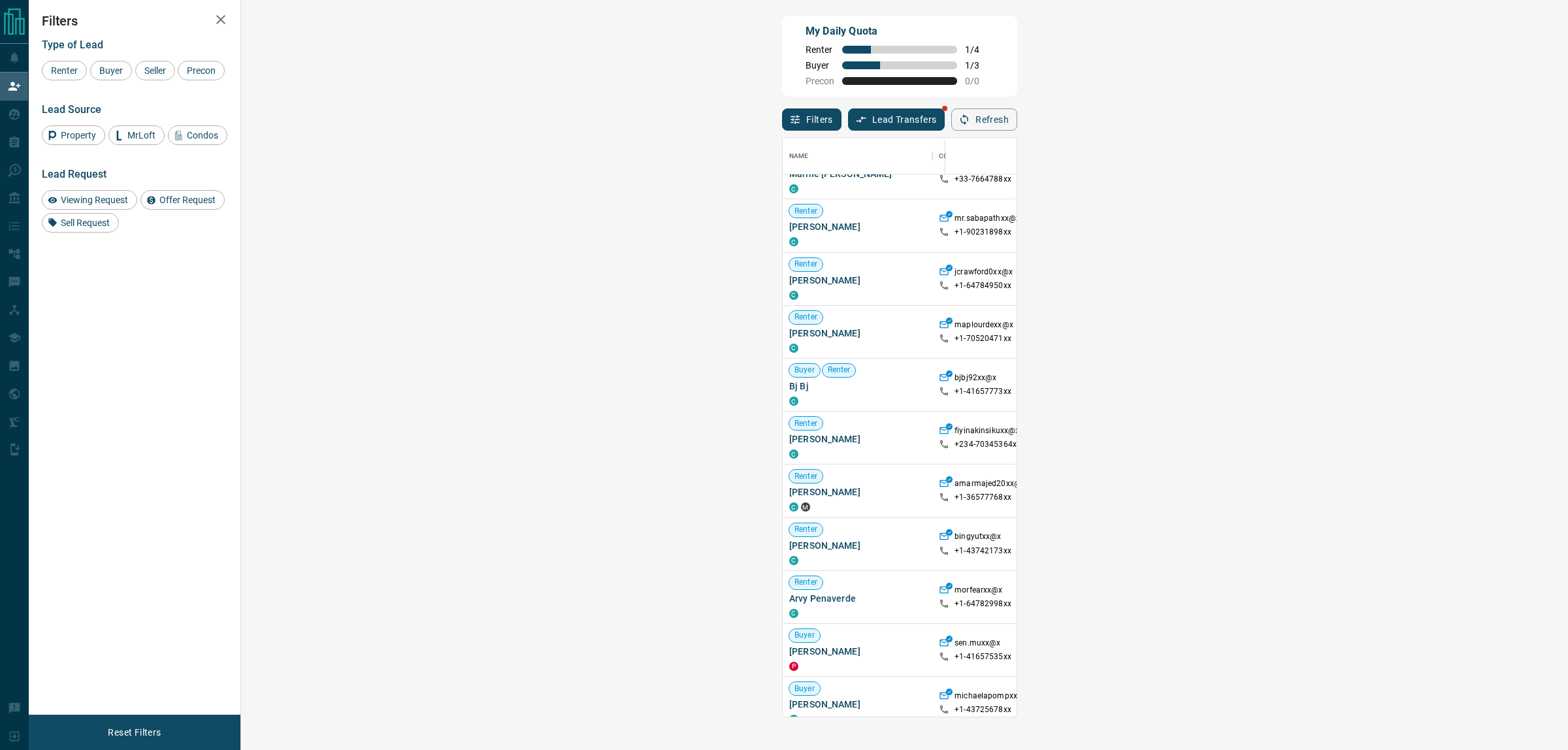
scroll to position [1048, 0]
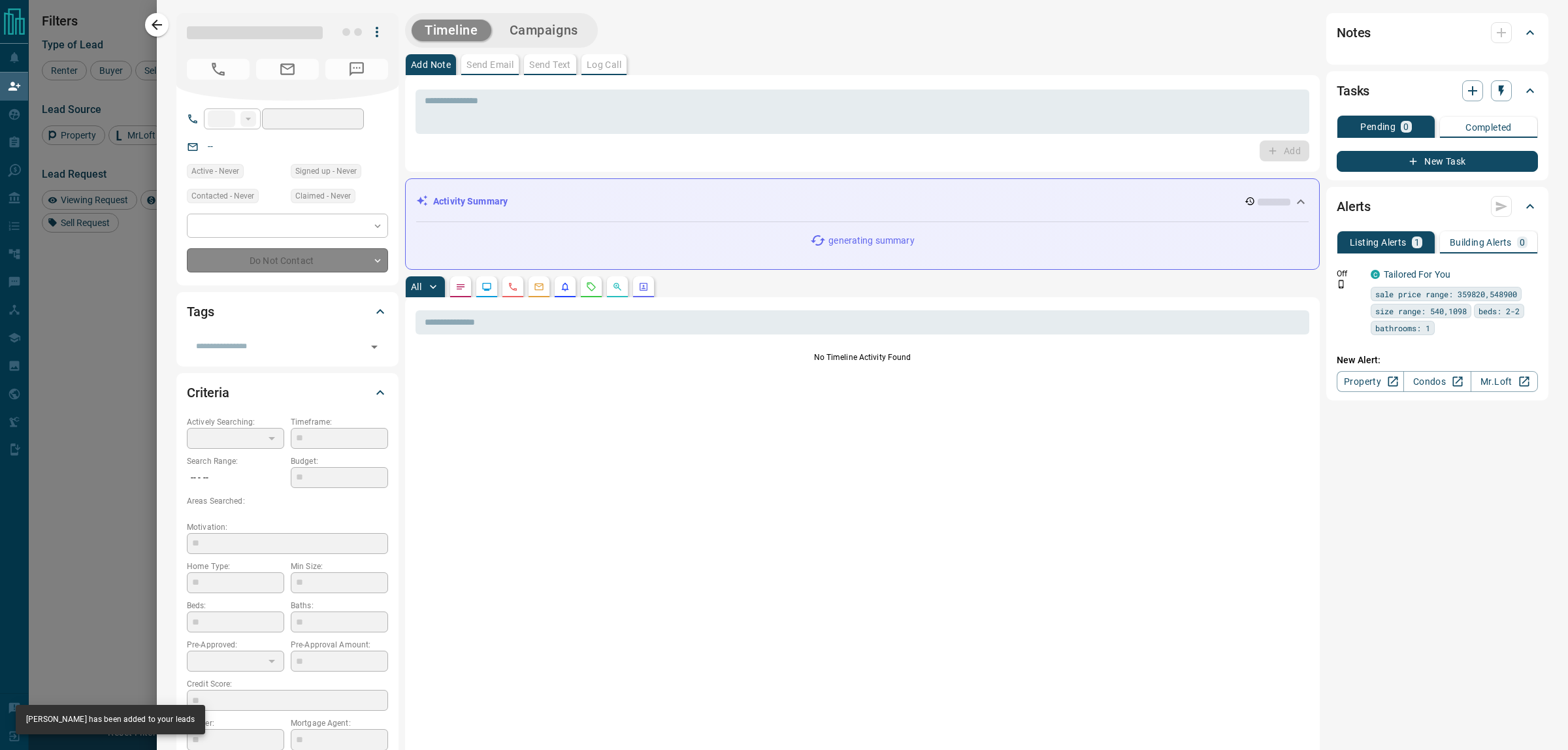
type input "**"
type input "**********"
type input "**"
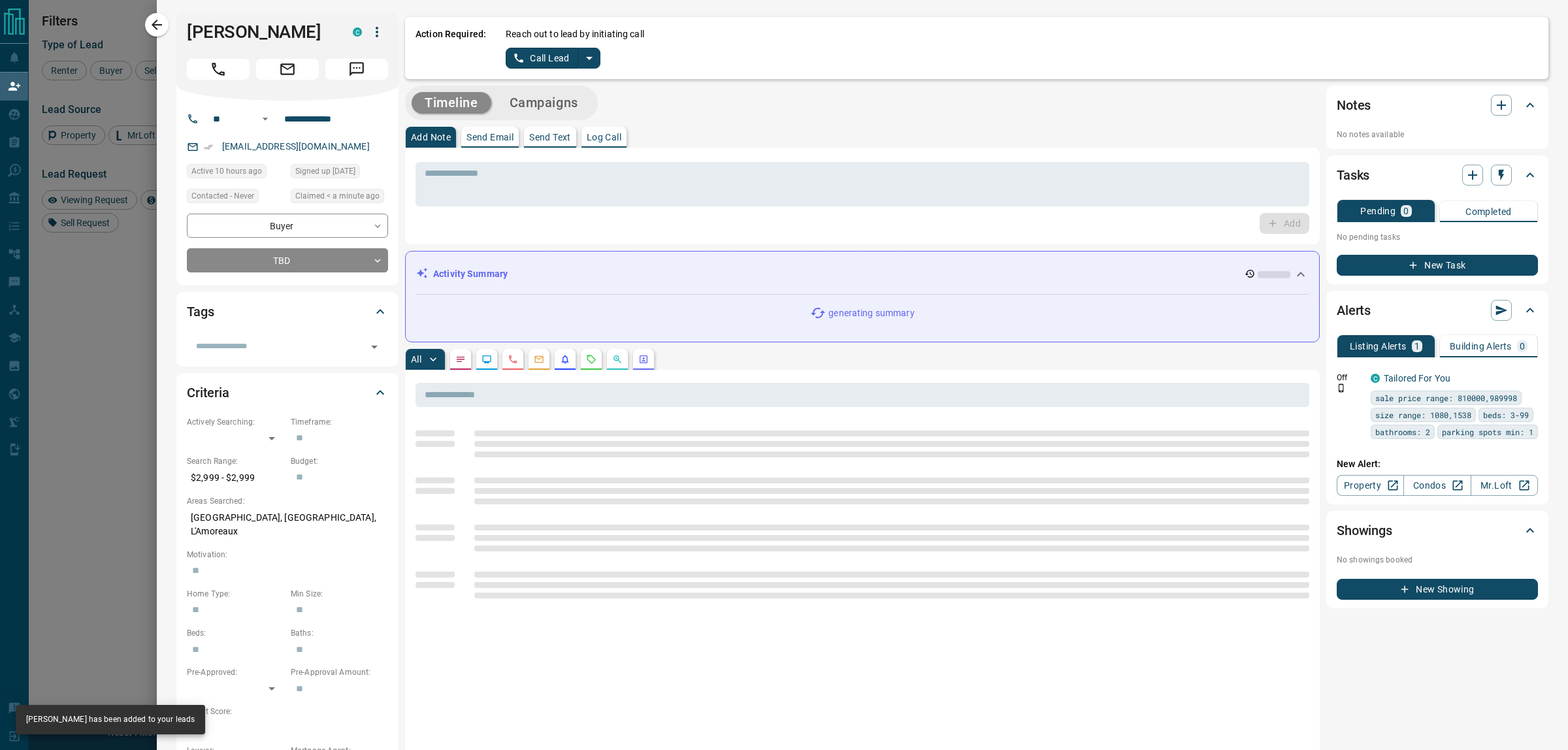
click at [586, 62] on icon "split button" at bounding box center [589, 58] width 16 height 16
click at [569, 101] on li "Log Manual Call" at bounding box center [553, 103] width 80 height 20
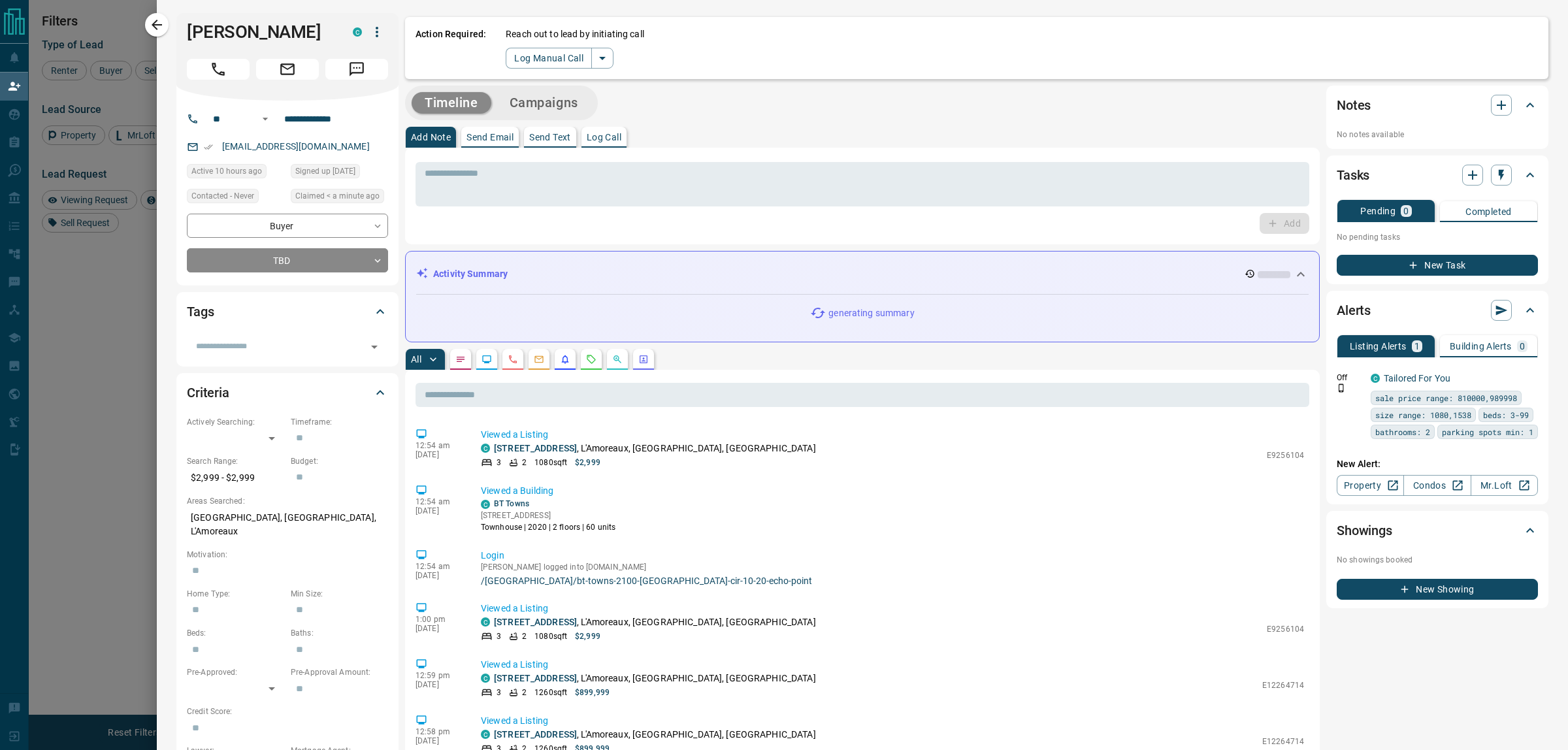
click at [518, 52] on button "Log Manual Call" at bounding box center [549, 58] width 86 height 21
click at [534, 59] on button "No" at bounding box center [543, 58] width 23 height 20
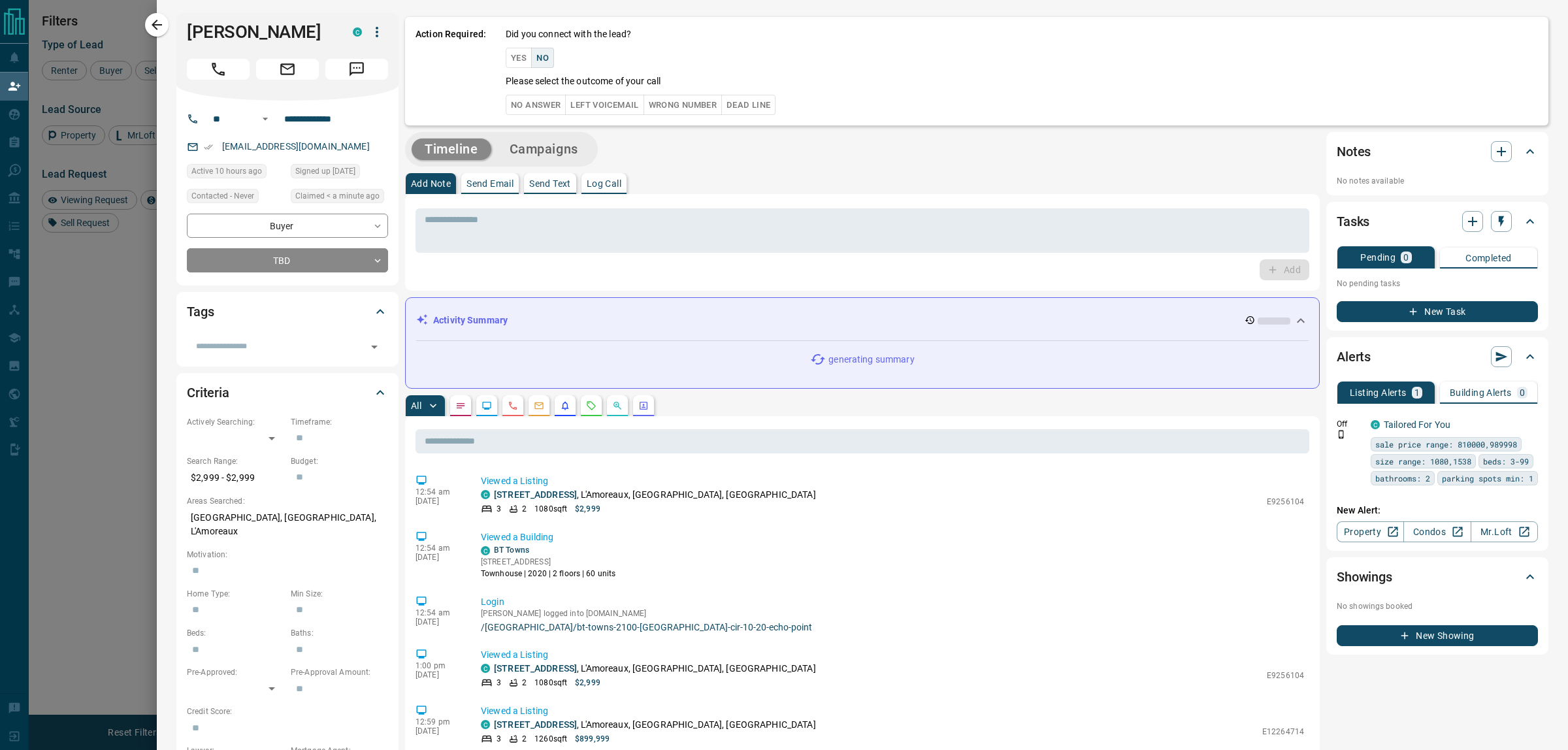
click at [538, 95] on div "Did you connect with the lead? Yes No Please select the outcome of your call No…" at bounding box center [1022, 71] width 1032 height 88
click at [536, 102] on button "No Answer" at bounding box center [536, 105] width 60 height 20
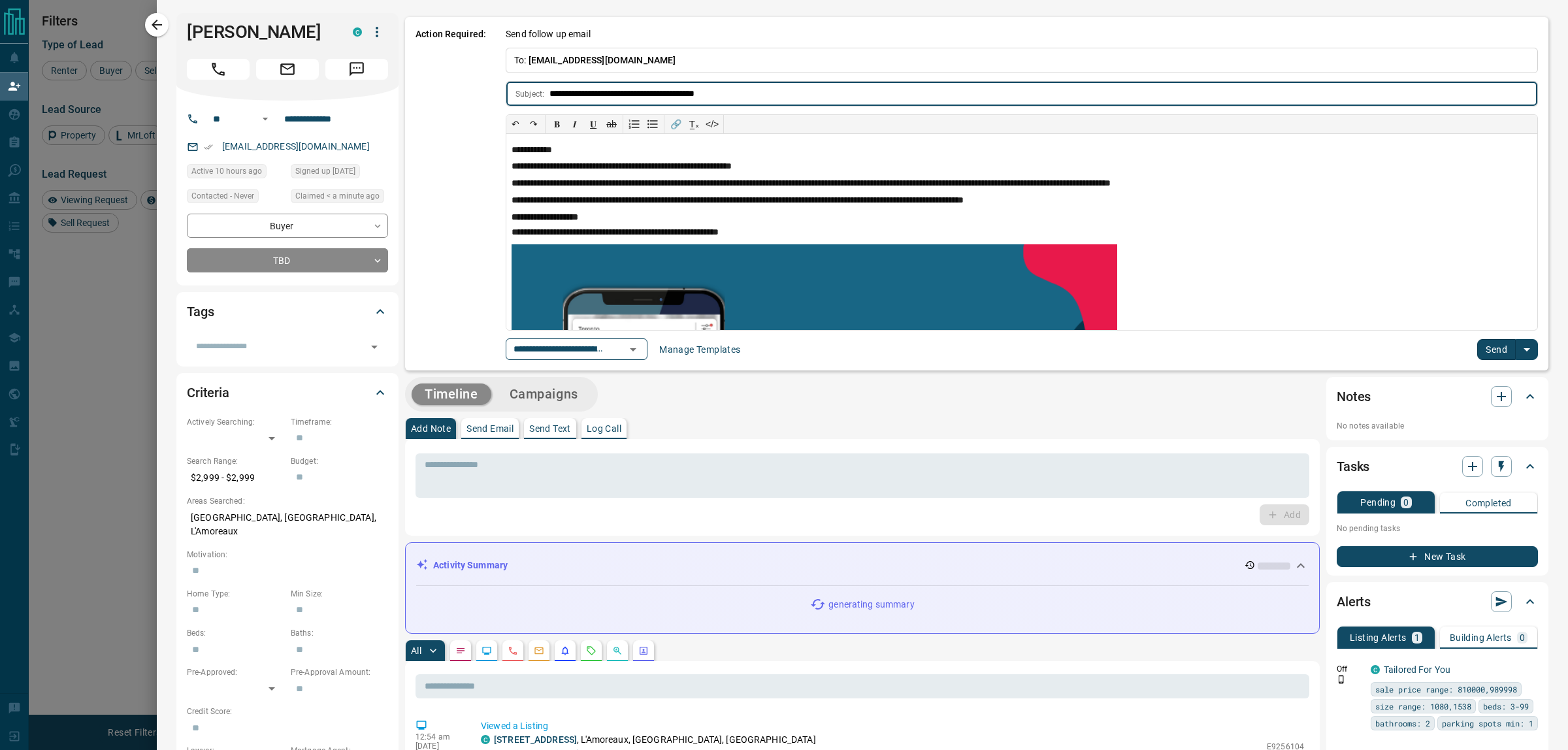
click at [641, 352] on icon "Open" at bounding box center [633, 350] width 16 height 16
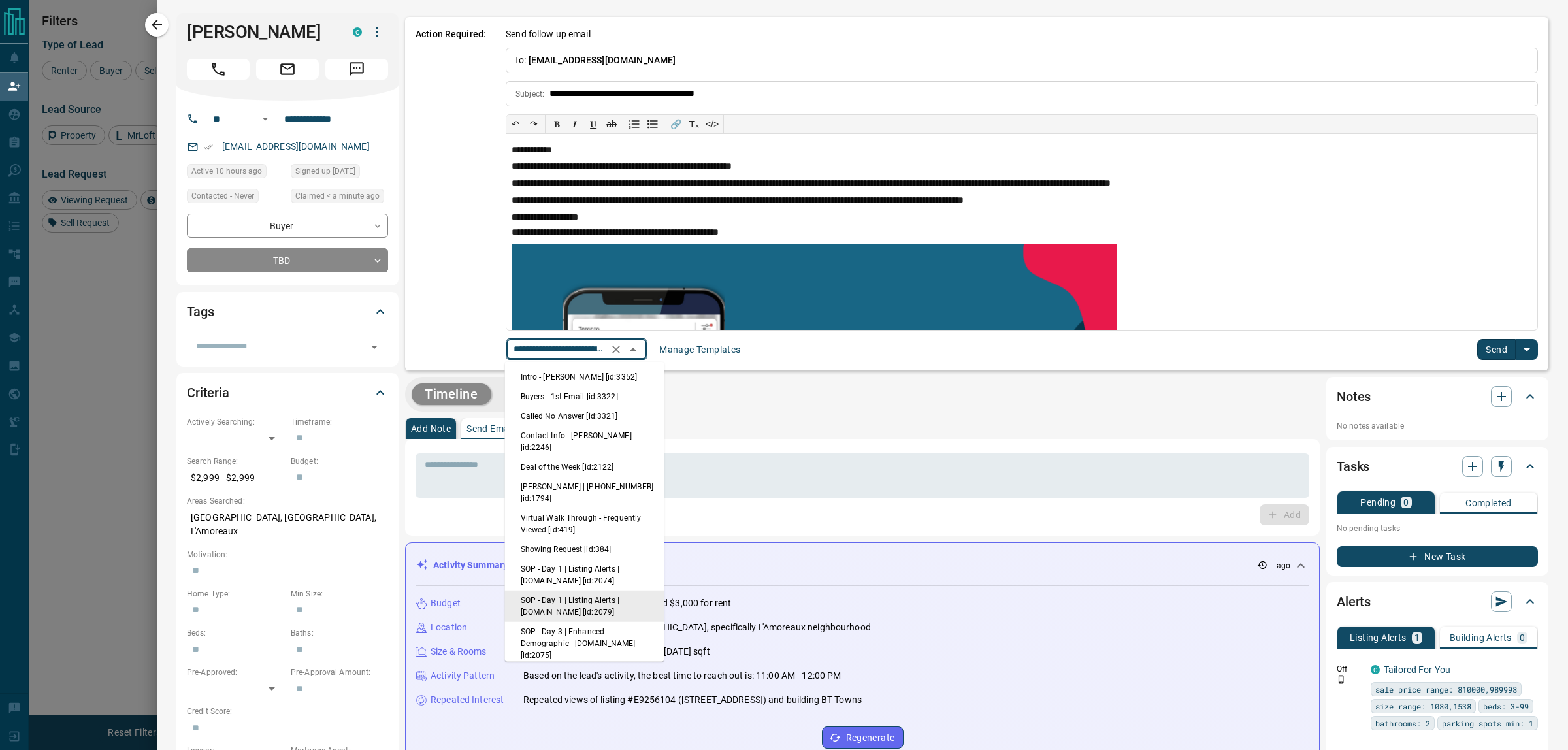
scroll to position [0, 92]
click at [615, 376] on li "Intro - [PERSON_NAME] [id:3352]" at bounding box center [585, 376] width 159 height 20
type input "**********"
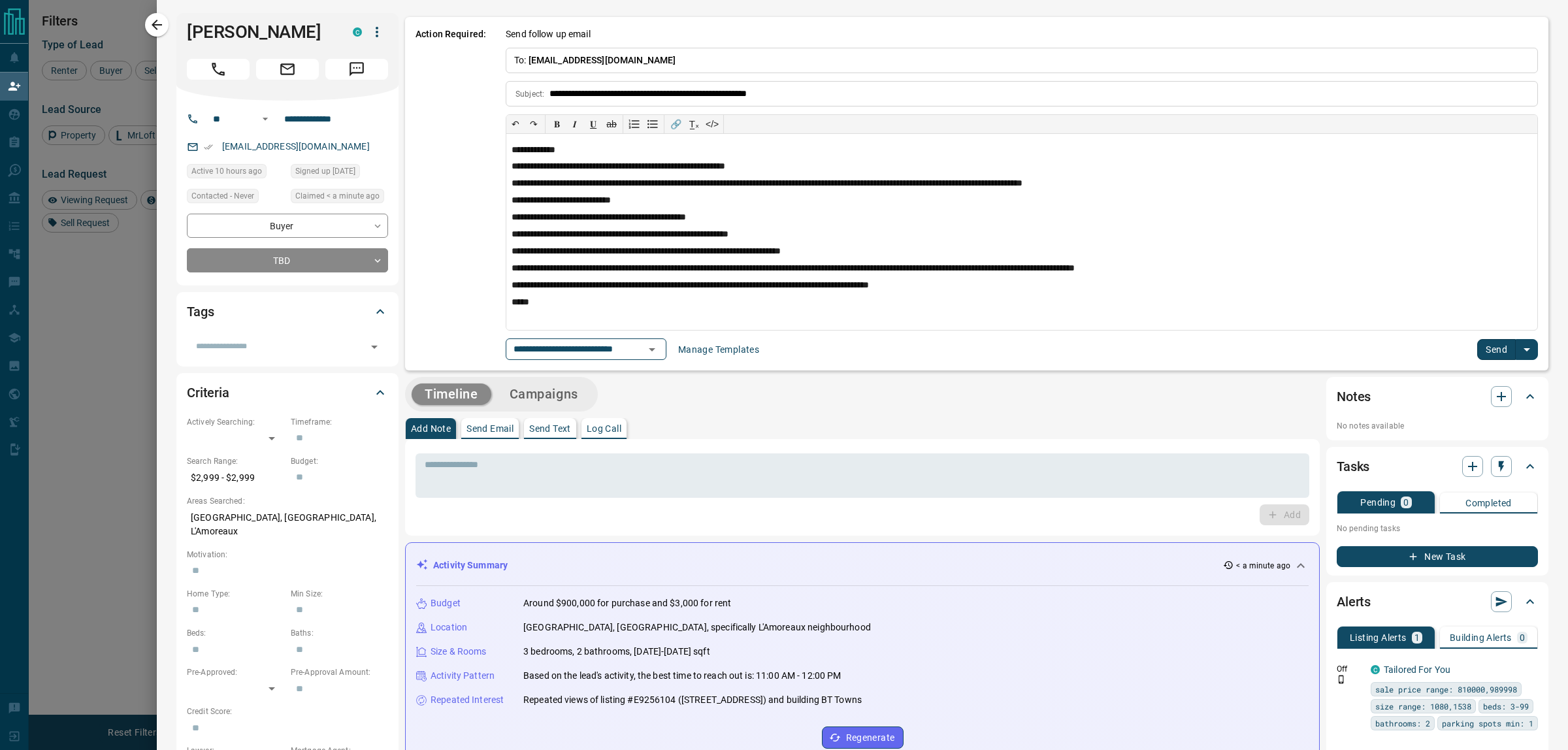
scroll to position [0, 0]
click at [1478, 347] on button "Send" at bounding box center [1496, 349] width 38 height 21
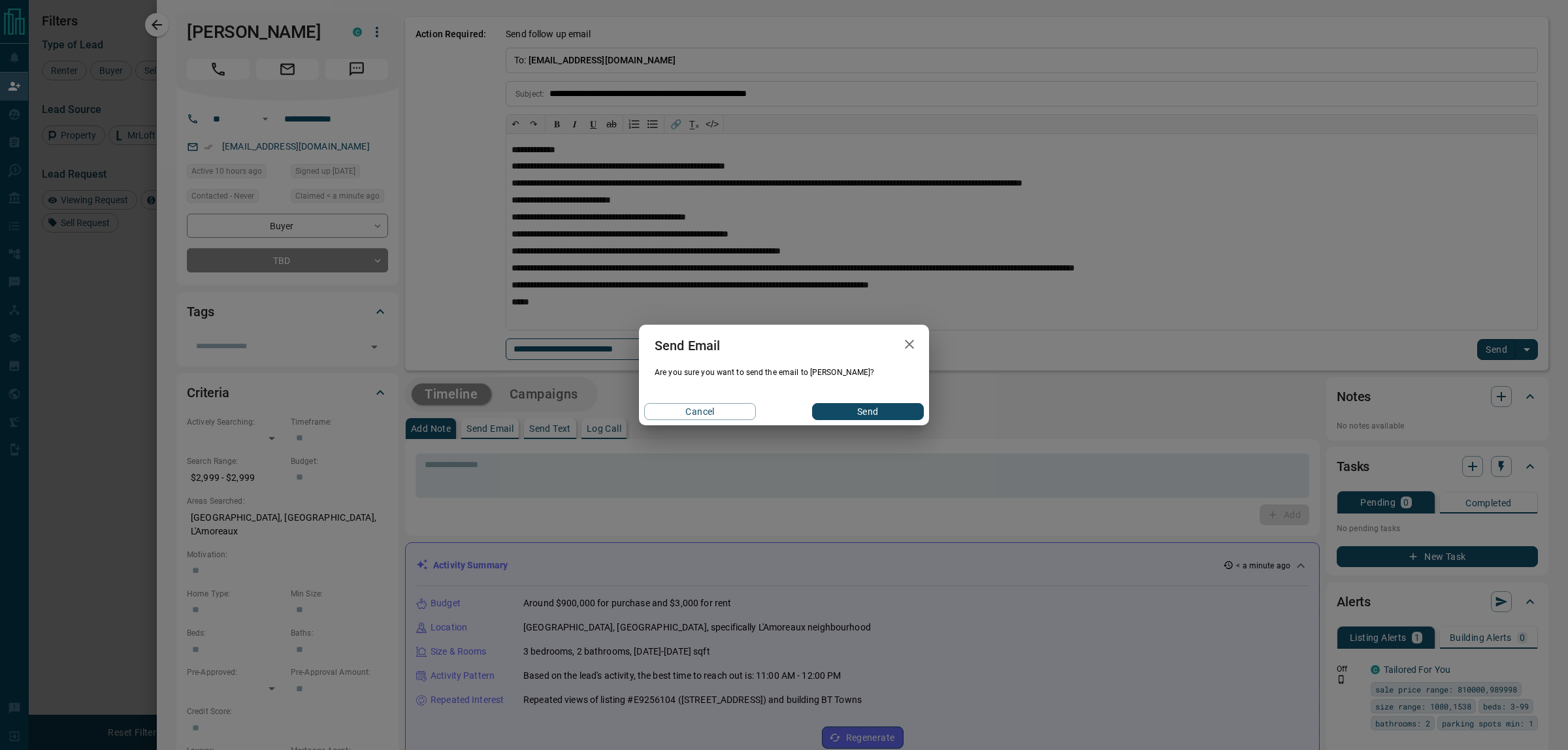
click at [862, 413] on button "Send" at bounding box center [868, 411] width 111 height 17
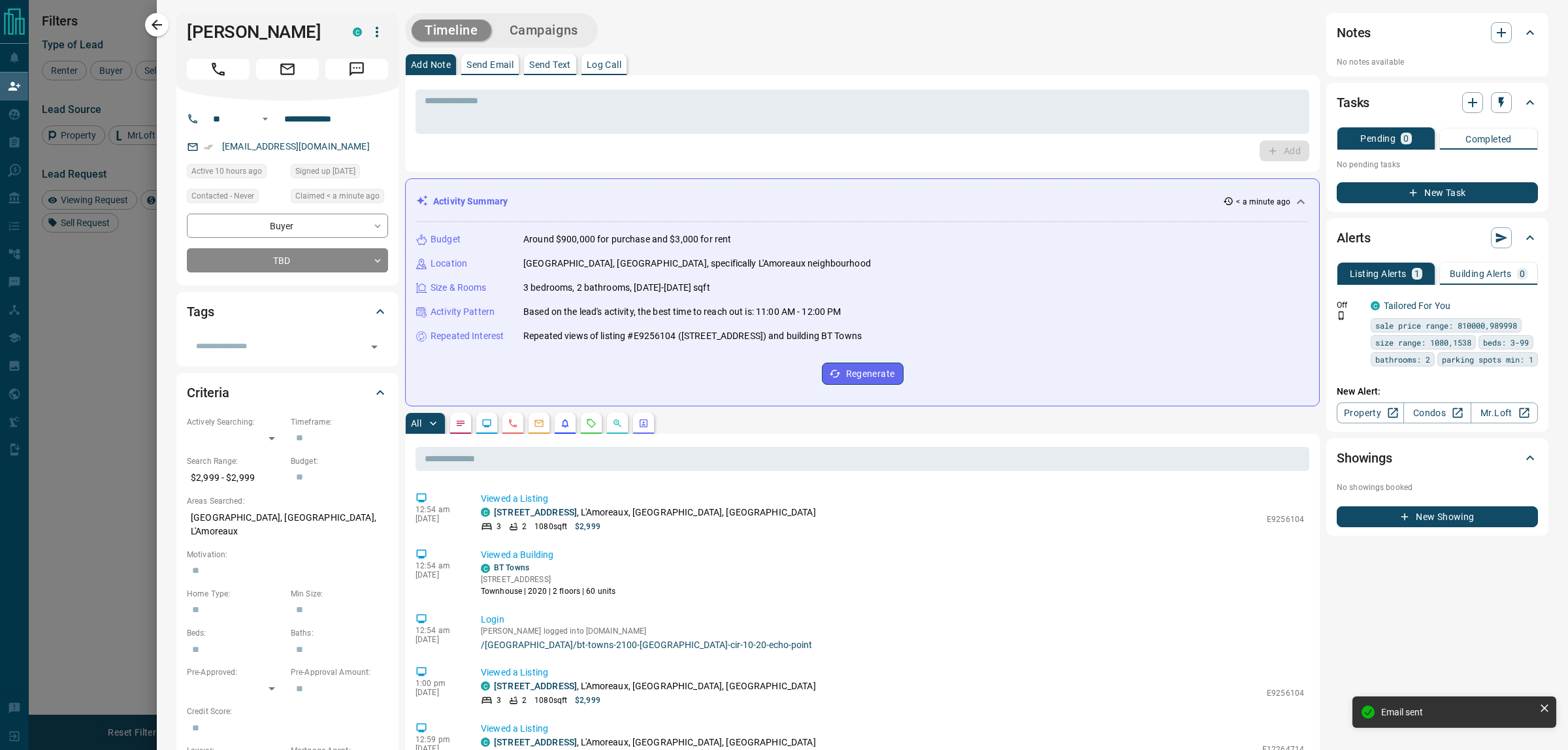
click at [145, 27] on button "button" at bounding box center [156, 25] width 23 height 23
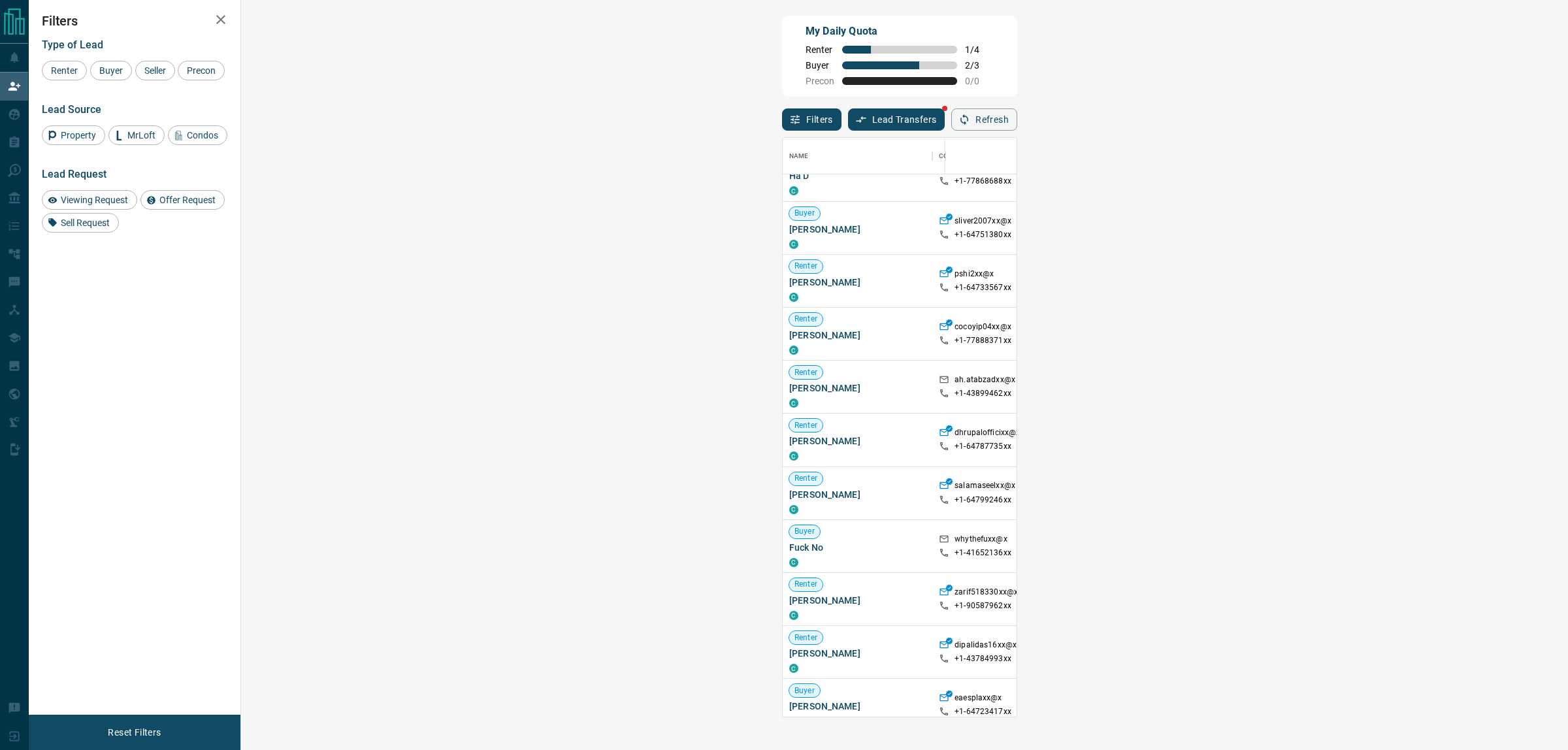
scroll to position [1896, 0]
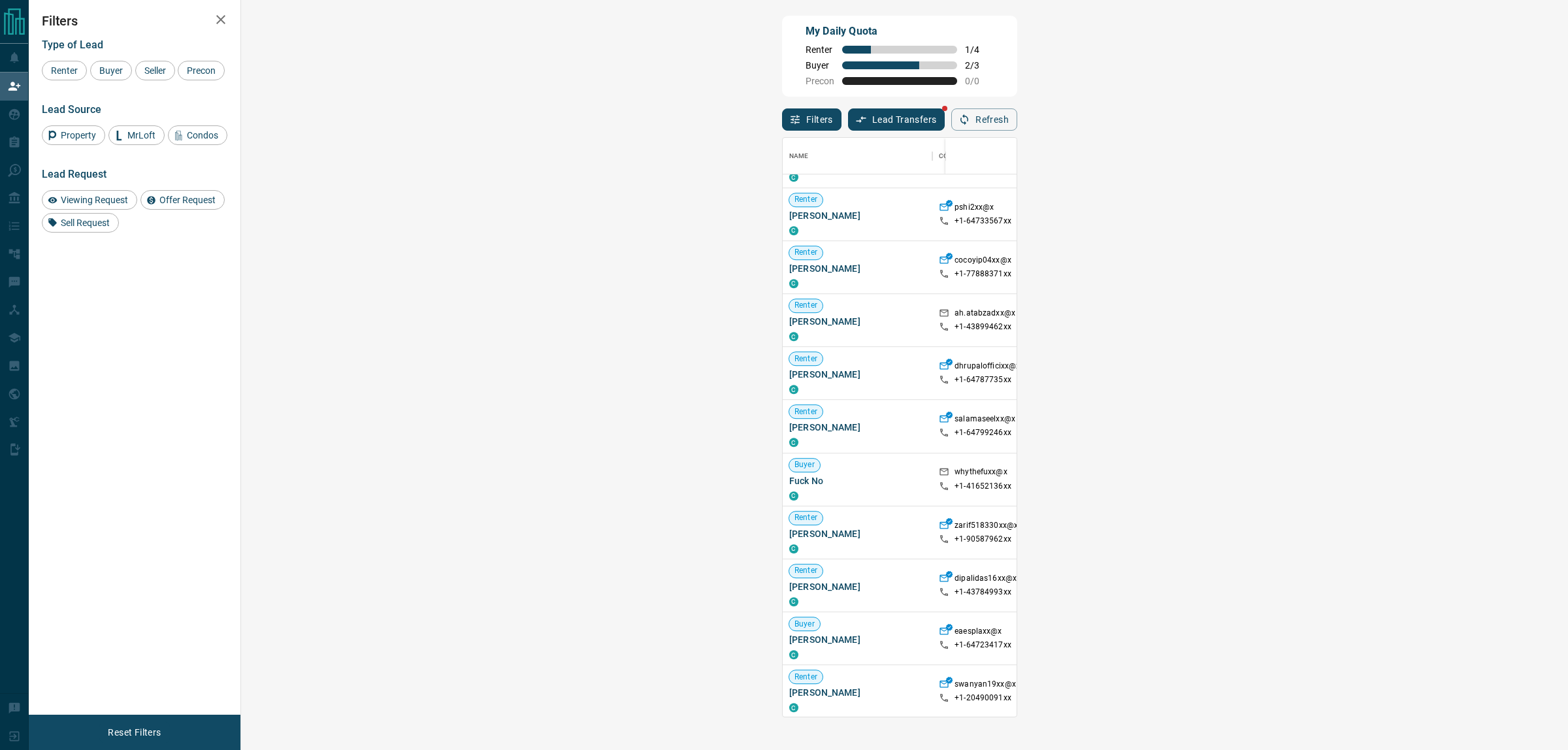
click at [1395, 429] on span "Viewing Request ( 5 )" at bounding box center [1430, 426] width 72 height 9
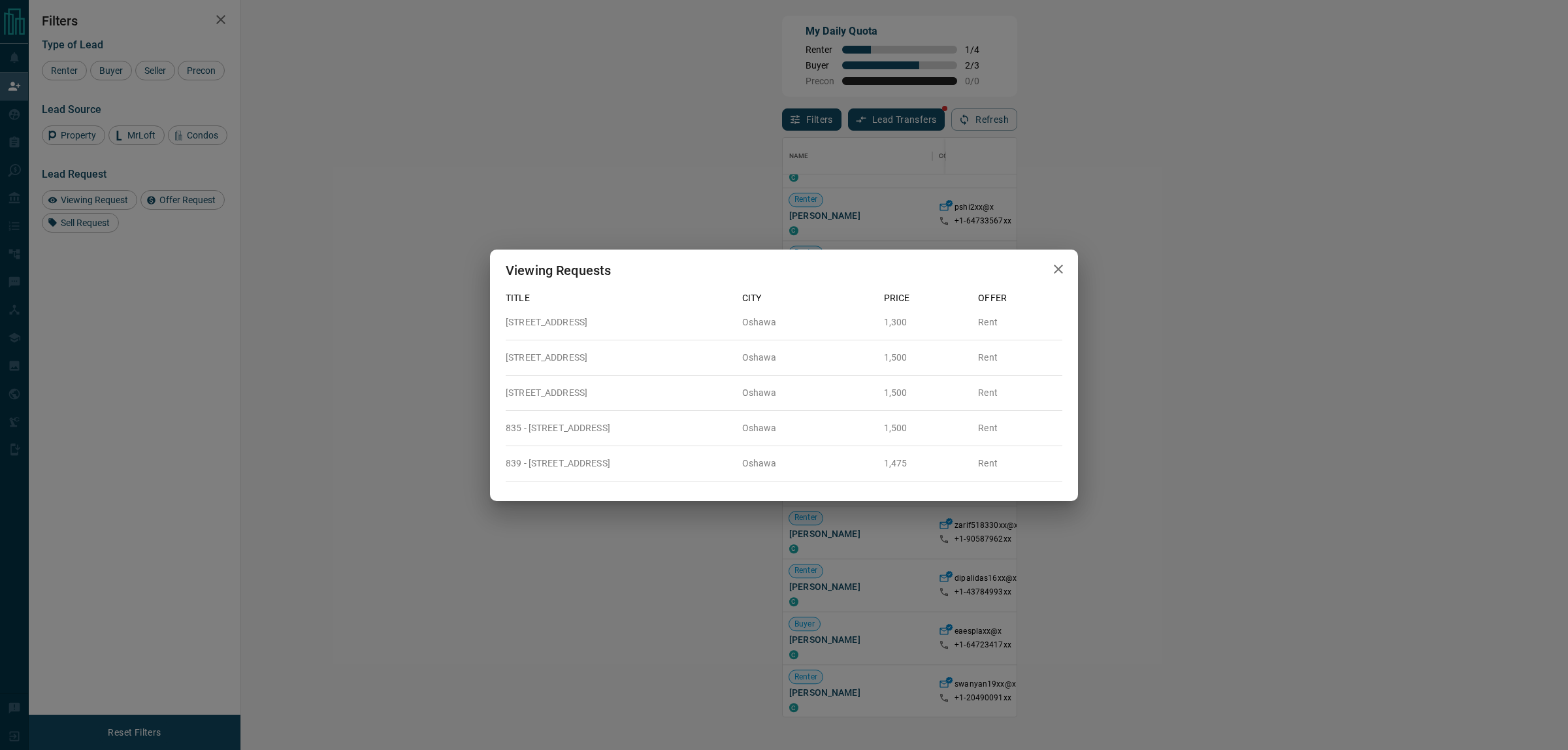
click at [838, 560] on div "Viewing Requests Title City Price Offer [STREET_ADDRESS][GEOGRAPHIC_DATA] Rent …" at bounding box center [784, 375] width 1568 height 750
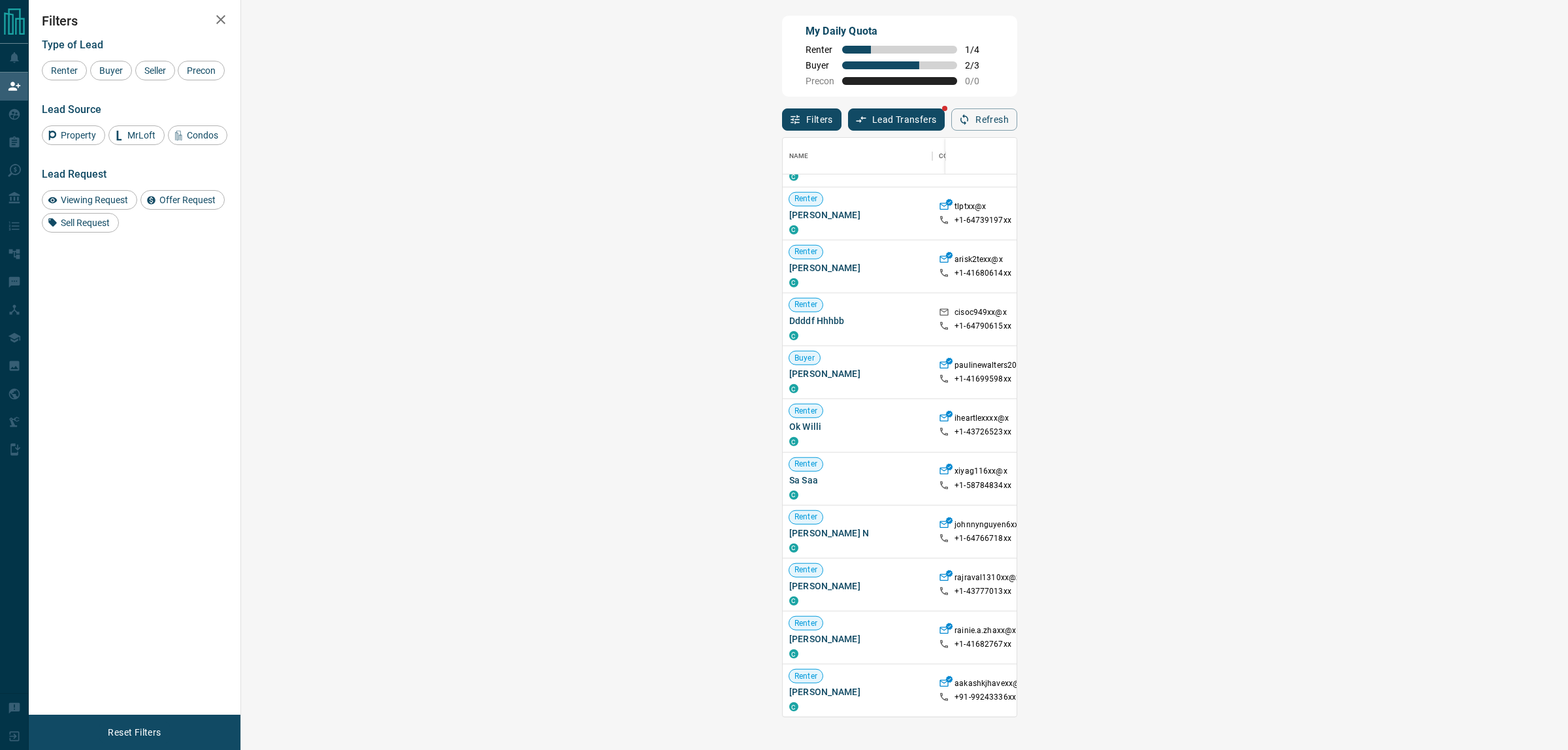
scroll to position [3835, 0]
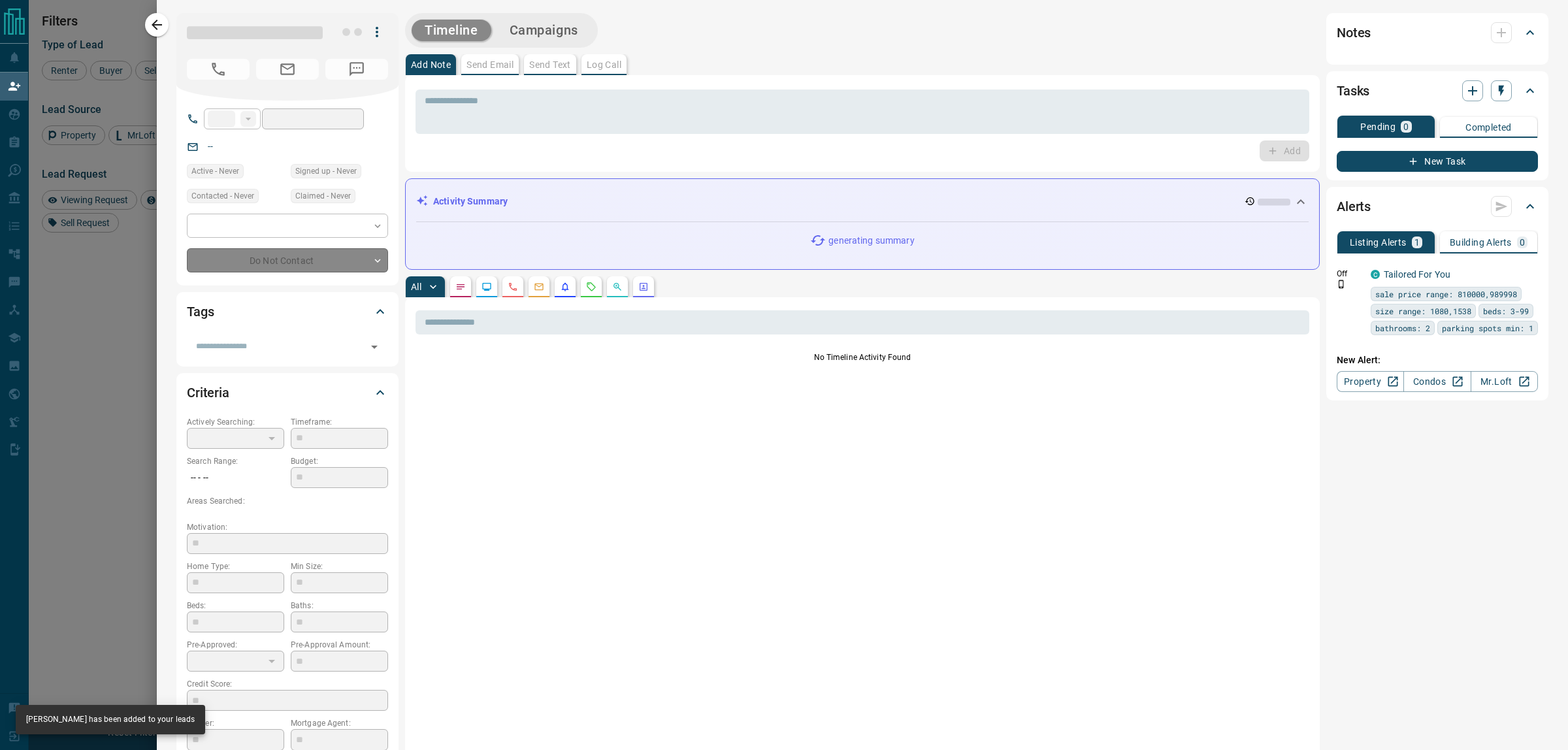
type input "**"
type input "**********"
type input "*"
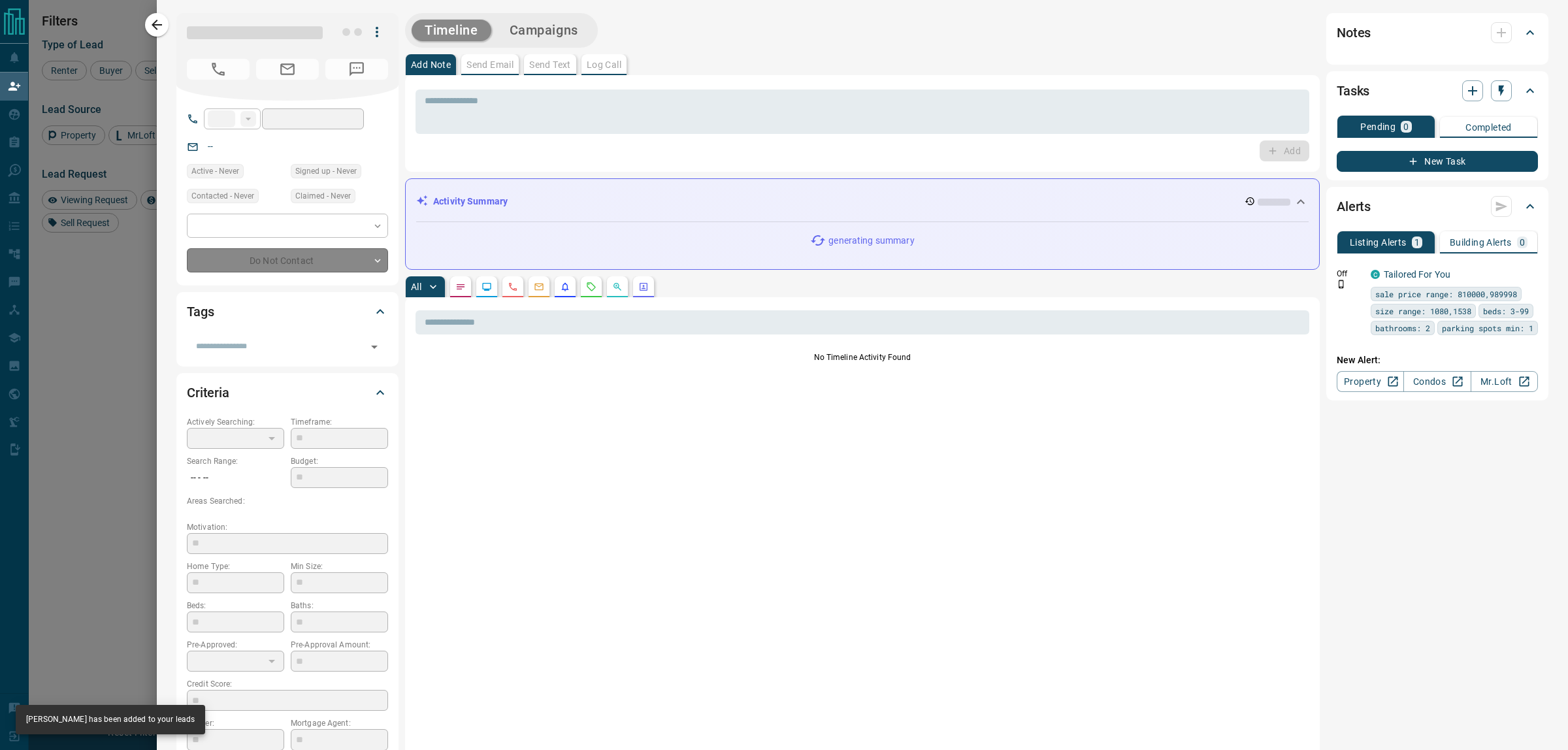
type input "**********"
type input "*******"
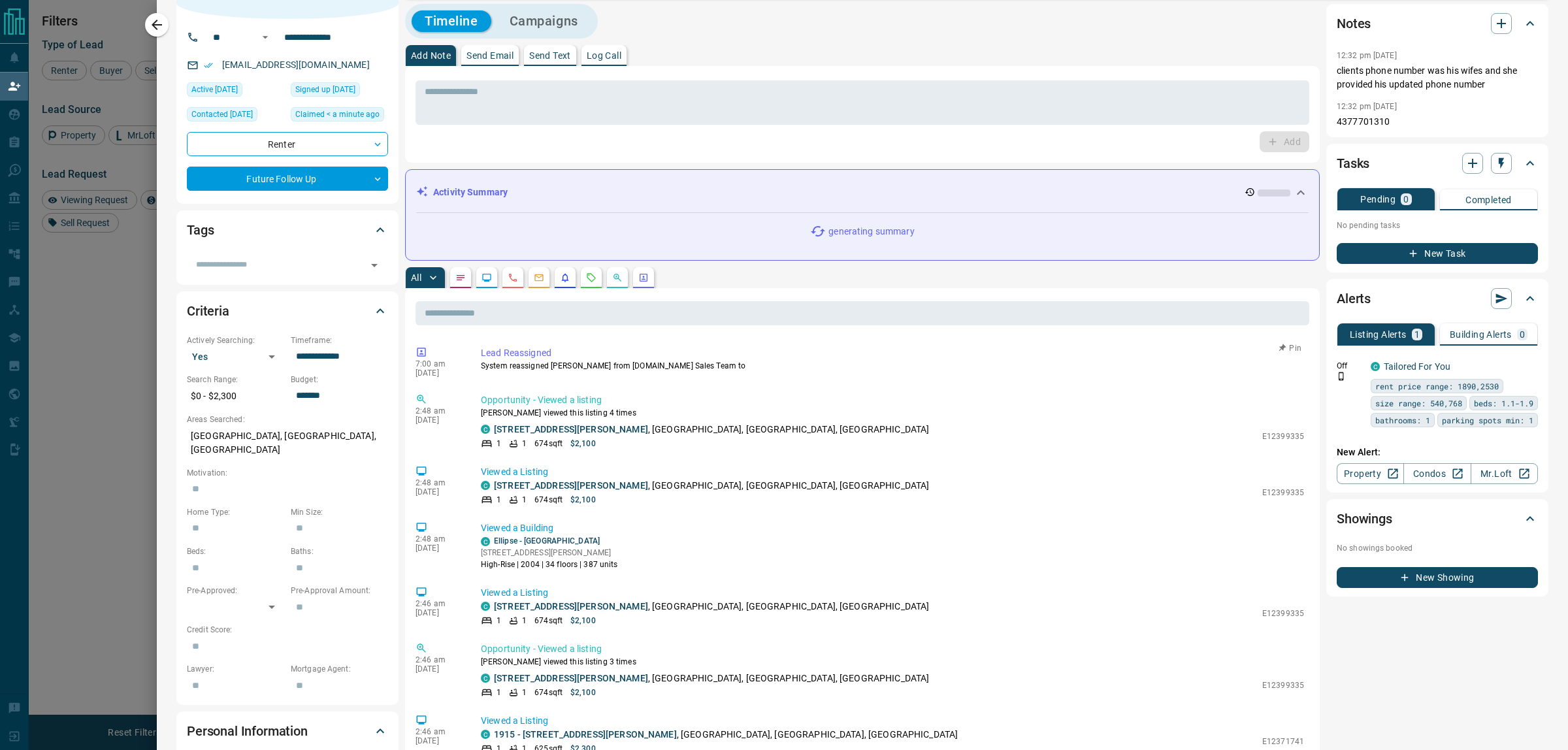
scroll to position [0, 0]
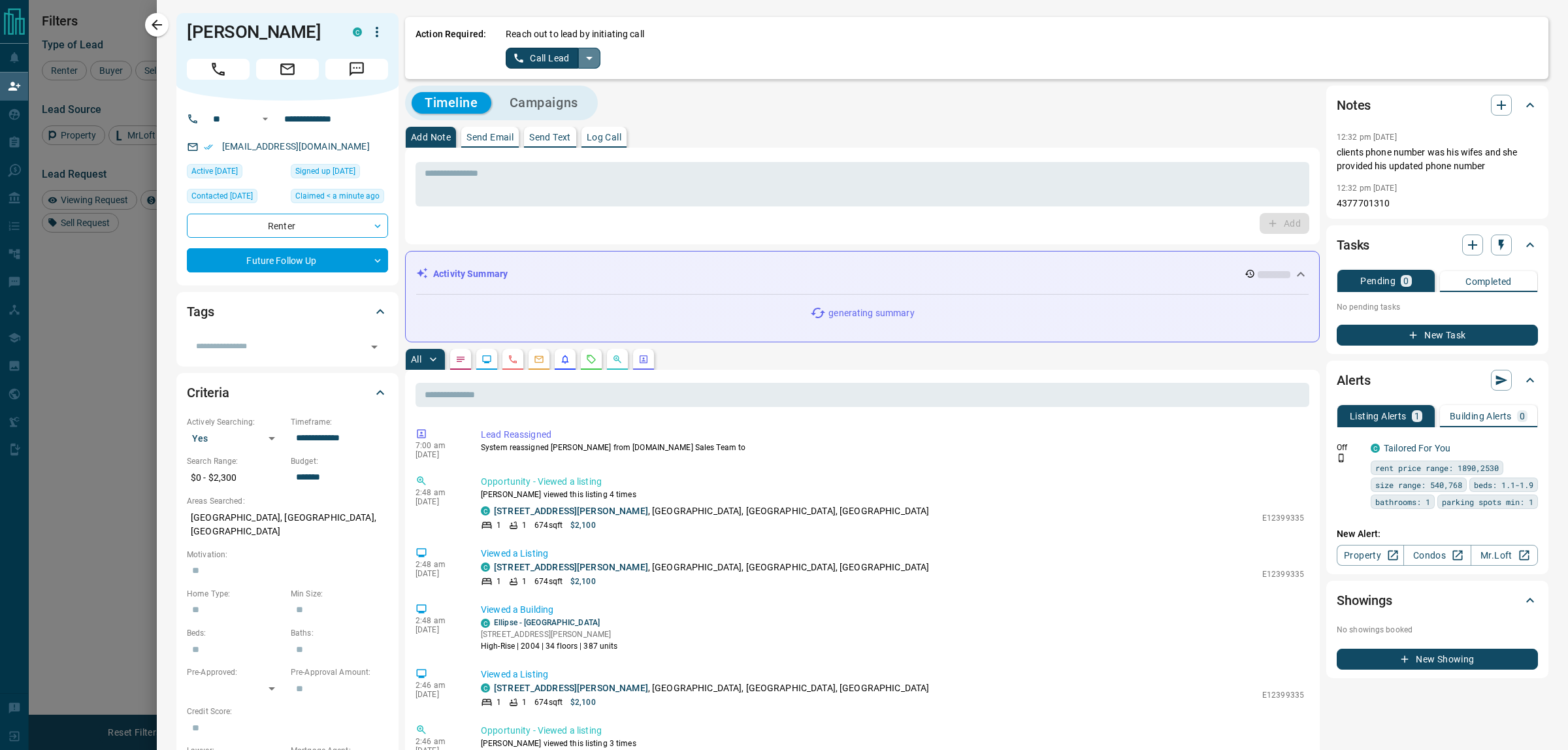
click at [594, 62] on icon "split button" at bounding box center [589, 58] width 16 height 16
click at [562, 102] on li "Log Manual Call" at bounding box center [553, 103] width 80 height 20
click at [538, 64] on button "Log Manual Call" at bounding box center [549, 58] width 86 height 21
click at [547, 61] on button "No" at bounding box center [543, 58] width 23 height 20
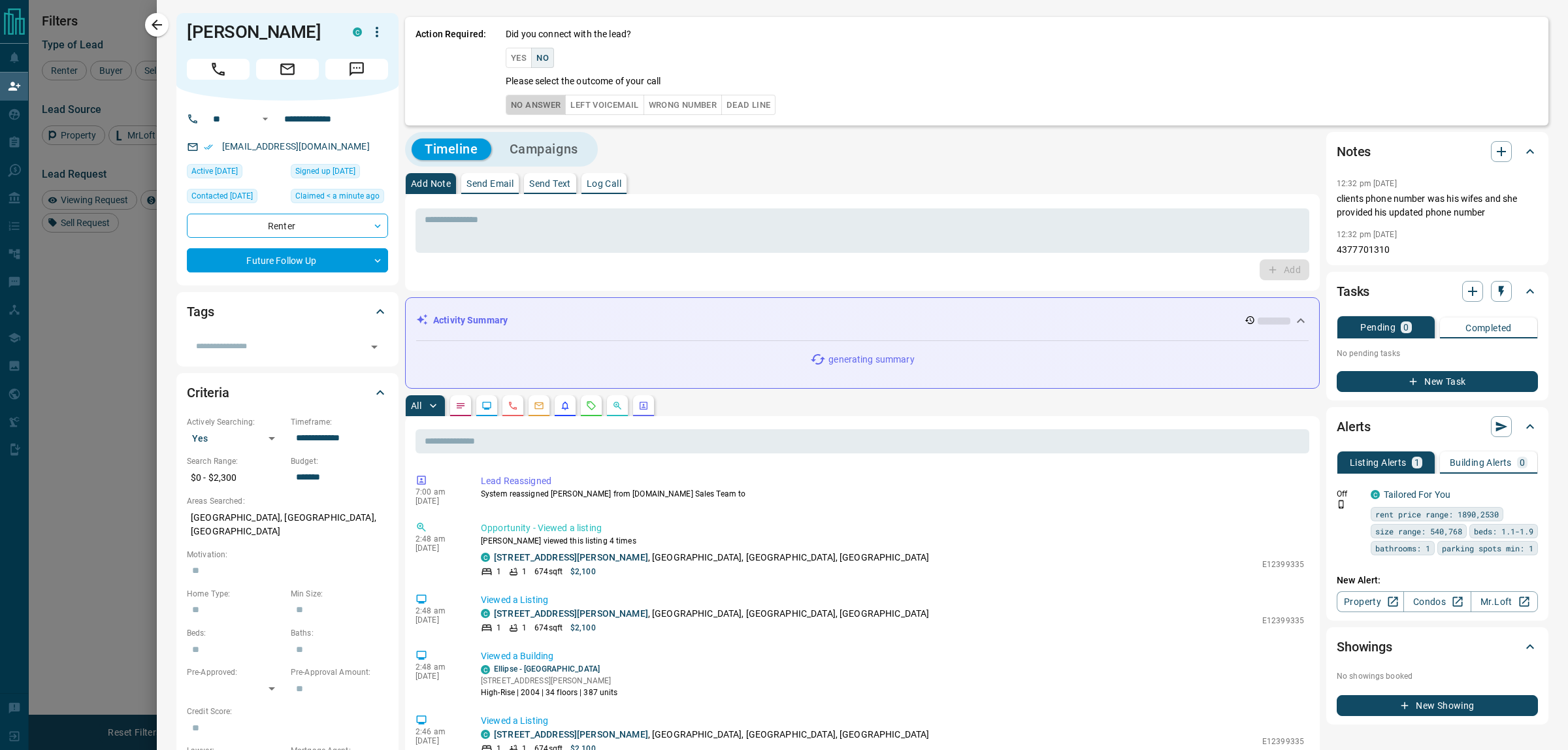
click at [549, 104] on button "No Answer" at bounding box center [536, 105] width 60 height 20
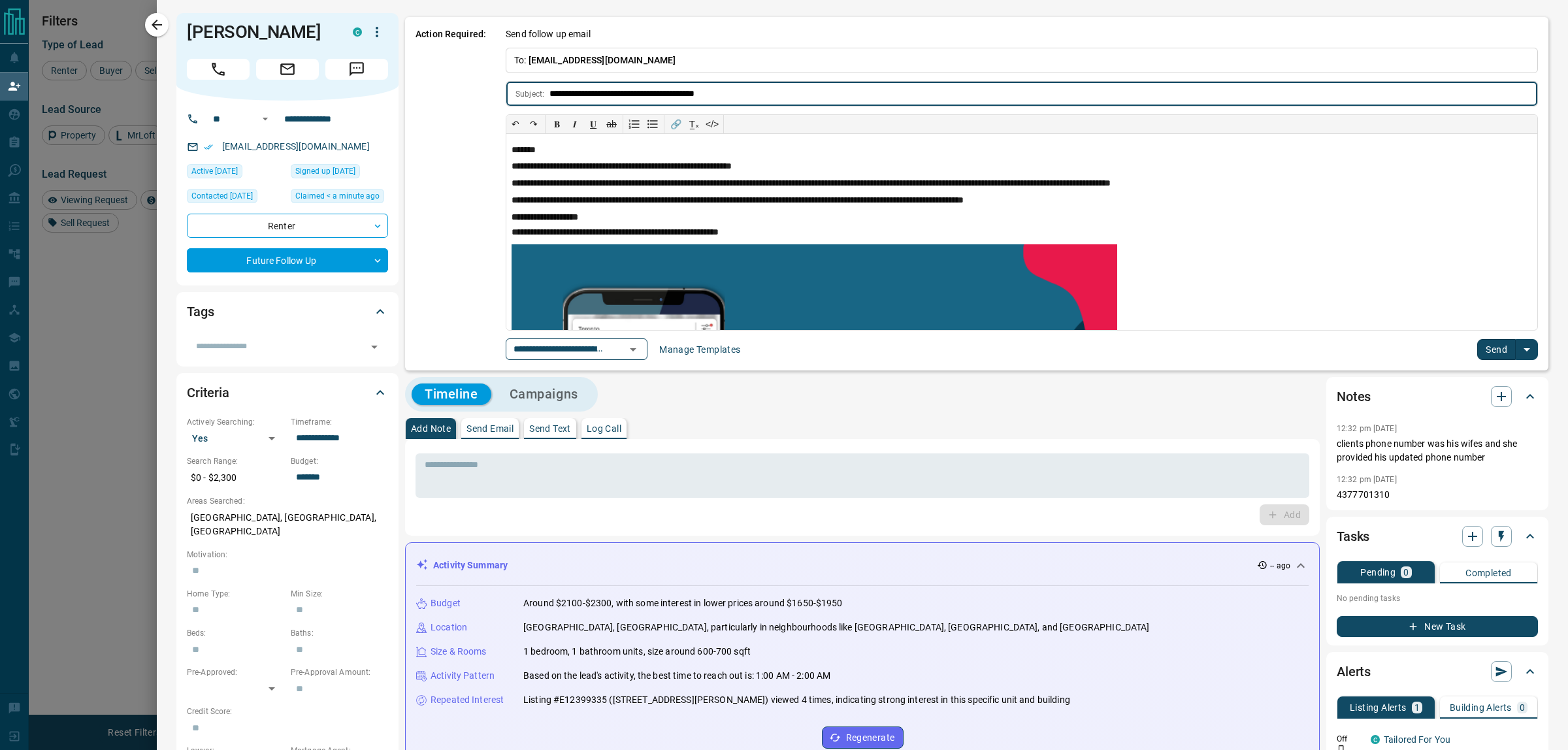
click at [641, 347] on icon "Open" at bounding box center [633, 350] width 16 height 16
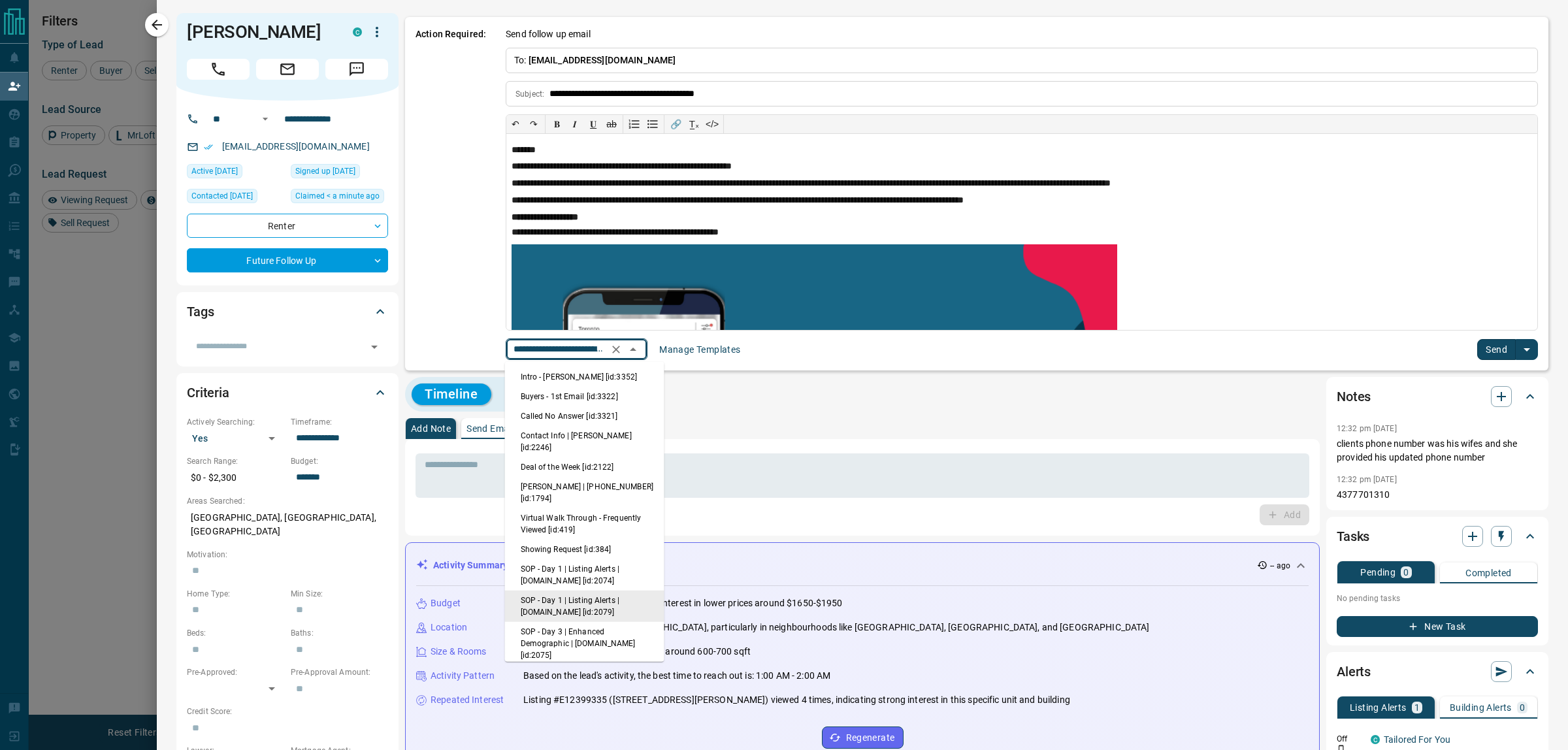
scroll to position [0, 92]
click at [620, 370] on li "Intro - [PERSON_NAME] [id:3352]" at bounding box center [585, 376] width 159 height 20
type input "**********"
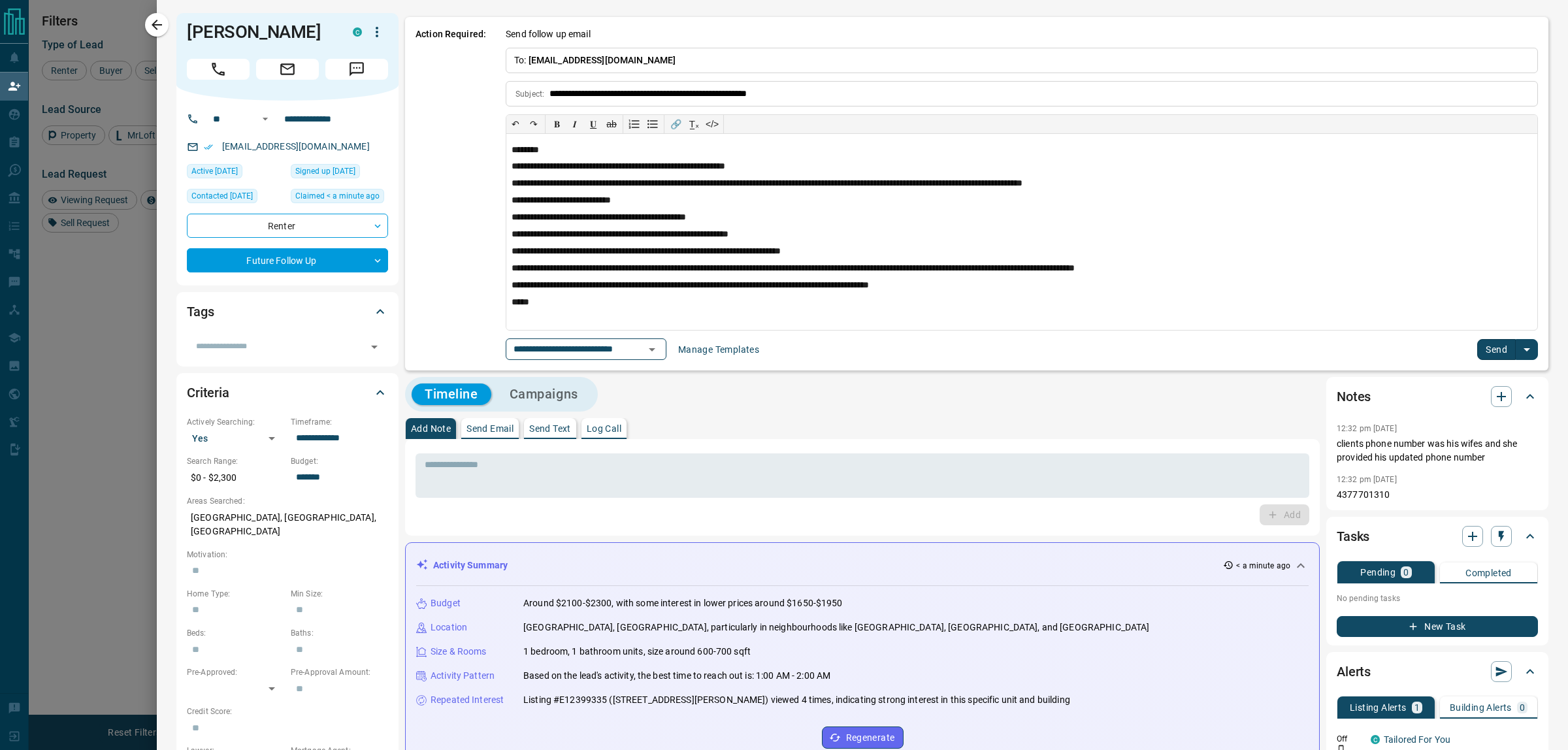
click at [1485, 351] on button "Send" at bounding box center [1496, 349] width 38 height 21
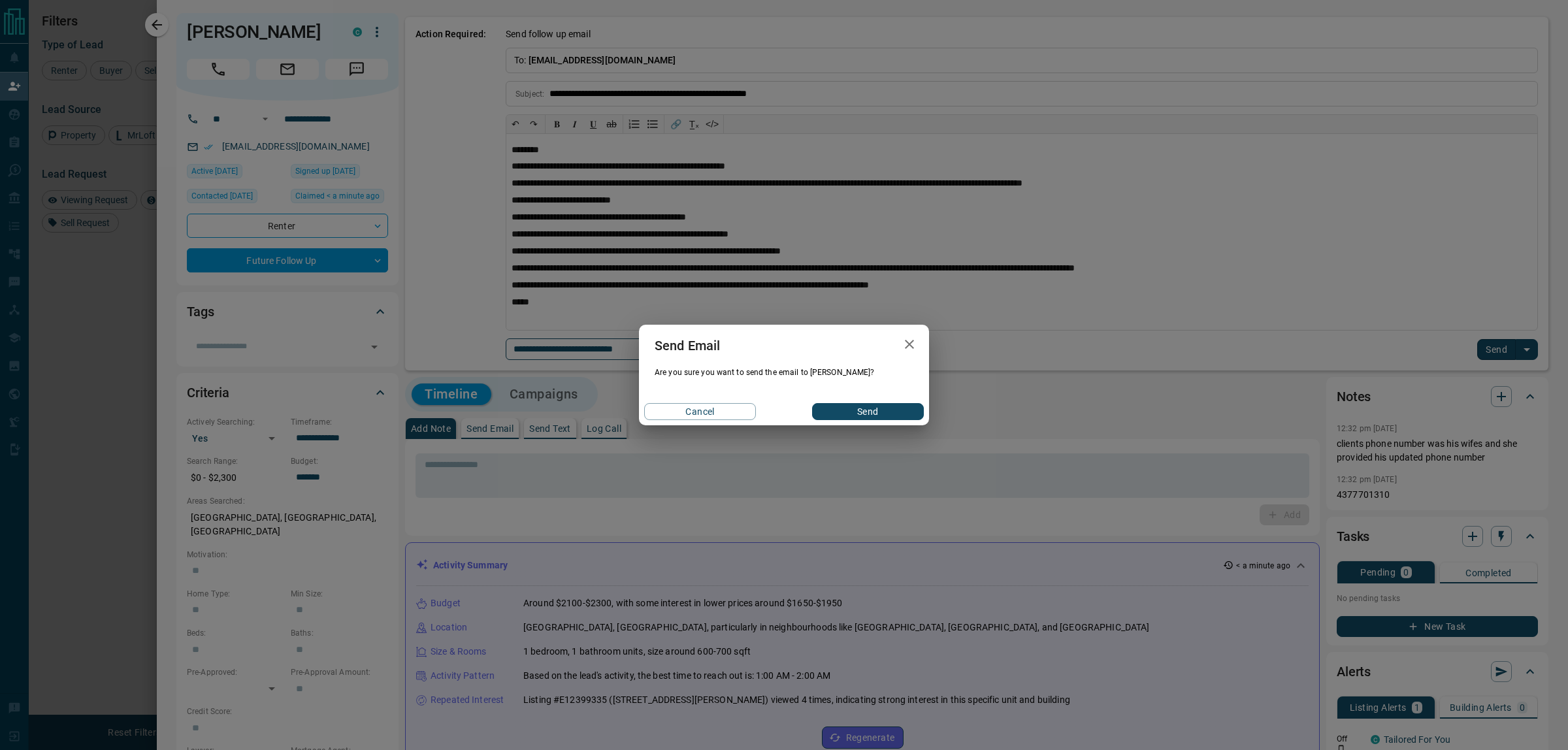
click at [903, 410] on button "Send" at bounding box center [868, 411] width 111 height 17
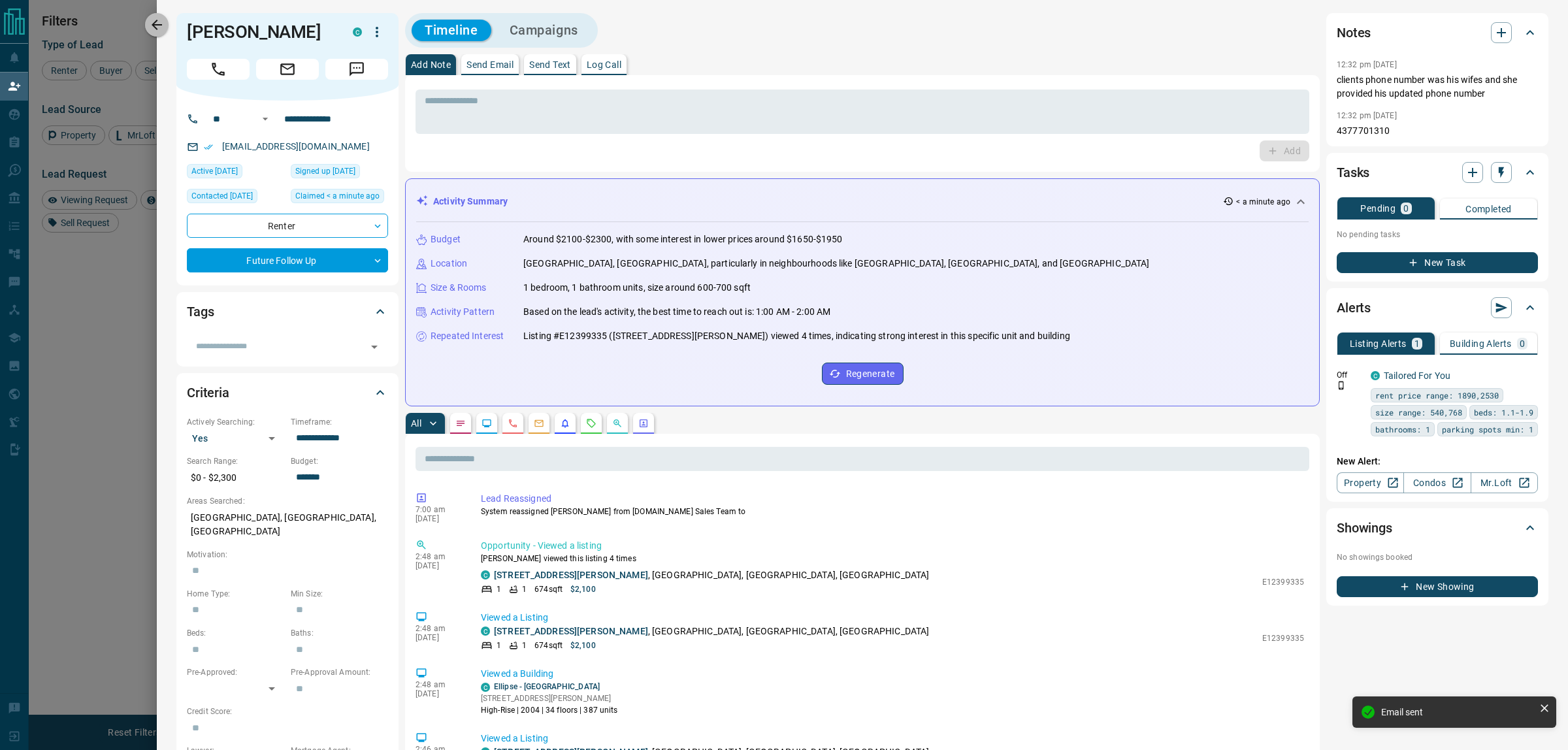
click at [160, 28] on icon "button" at bounding box center [157, 25] width 16 height 16
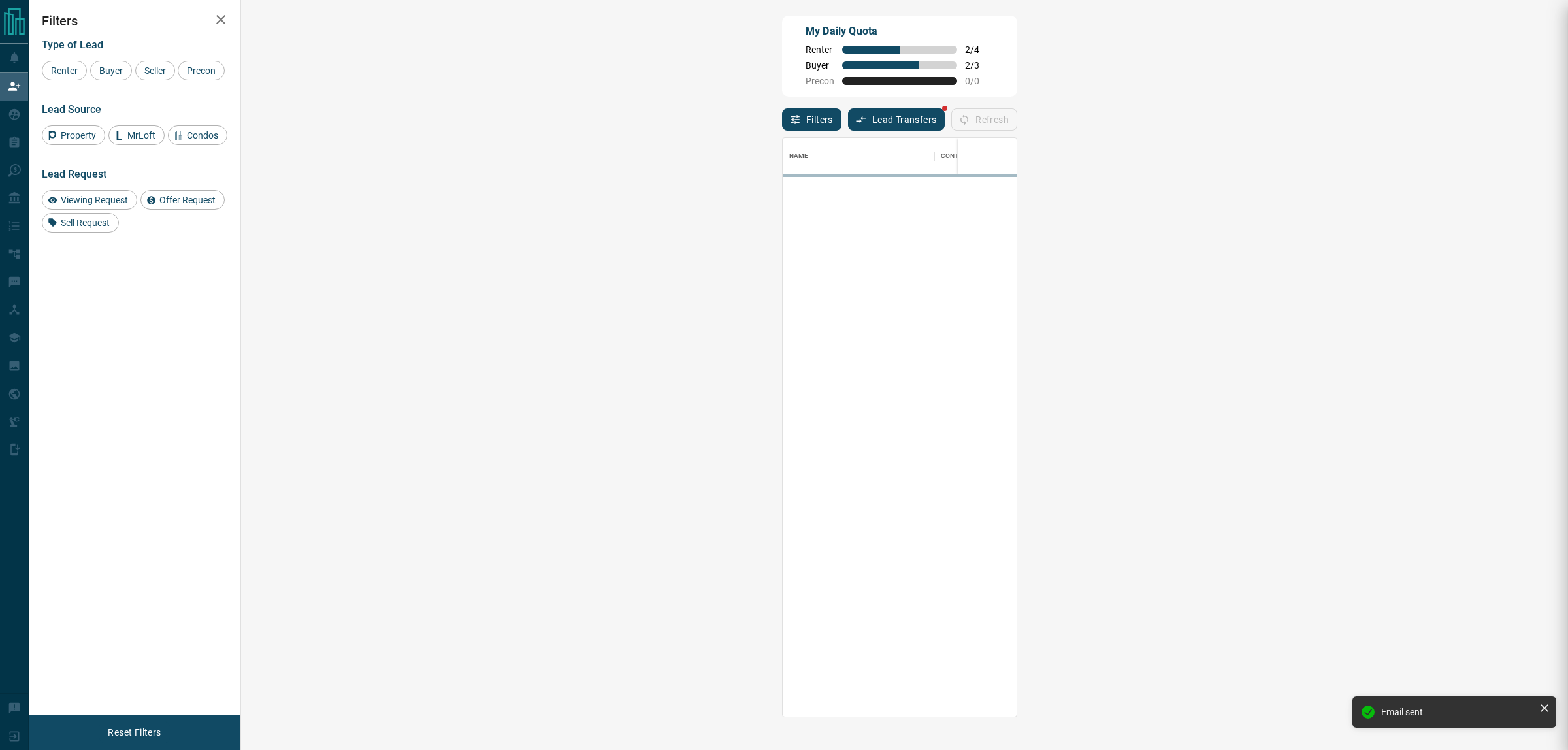
scroll to position [567, 1286]
